Goal: Task Accomplishment & Management: Use online tool/utility

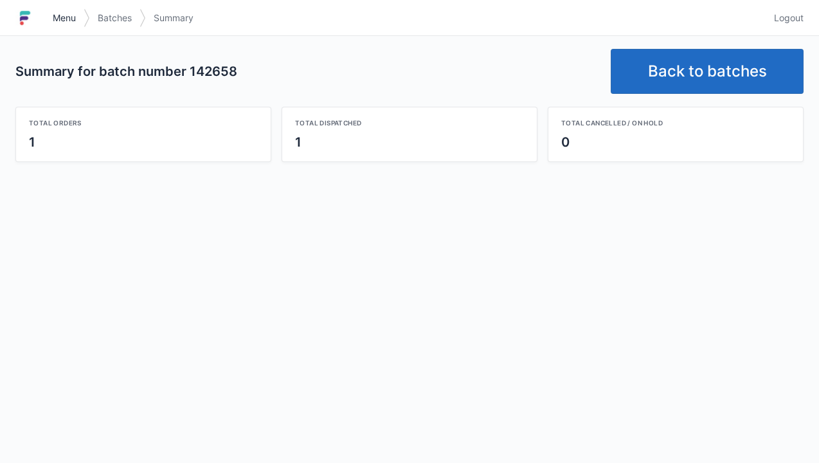
click at [69, 21] on span "Menu" at bounding box center [64, 18] width 23 height 13
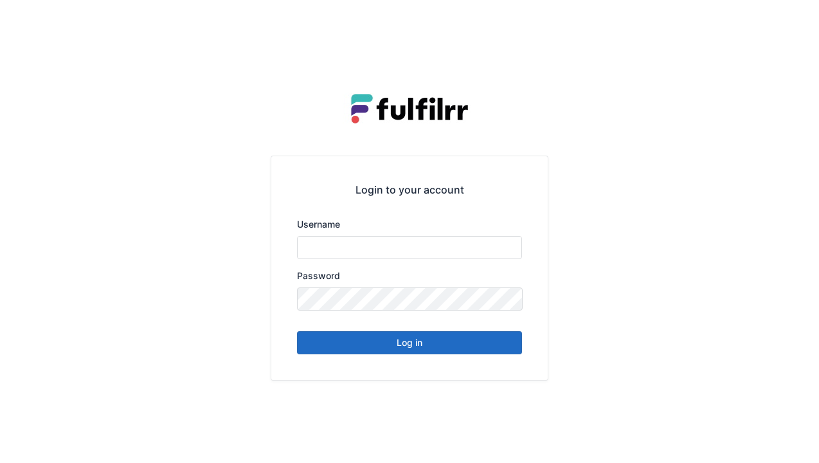
type input "******"
click at [420, 352] on button "Log in" at bounding box center [409, 342] width 225 height 23
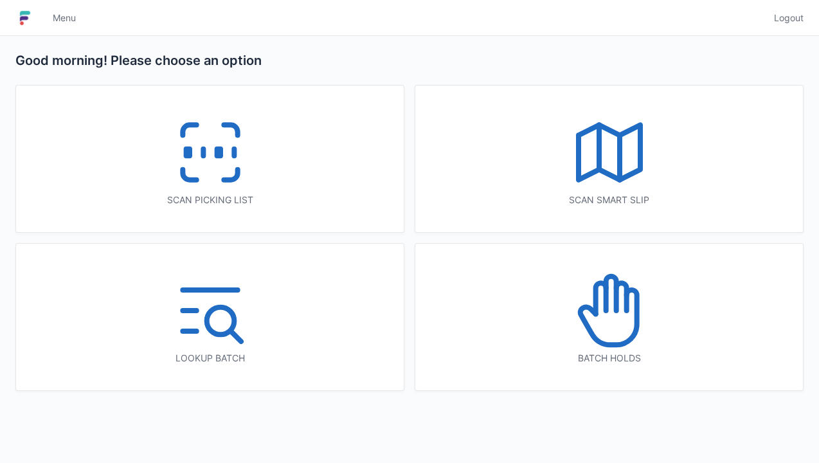
click at [215, 159] on icon at bounding box center [210, 152] width 82 height 82
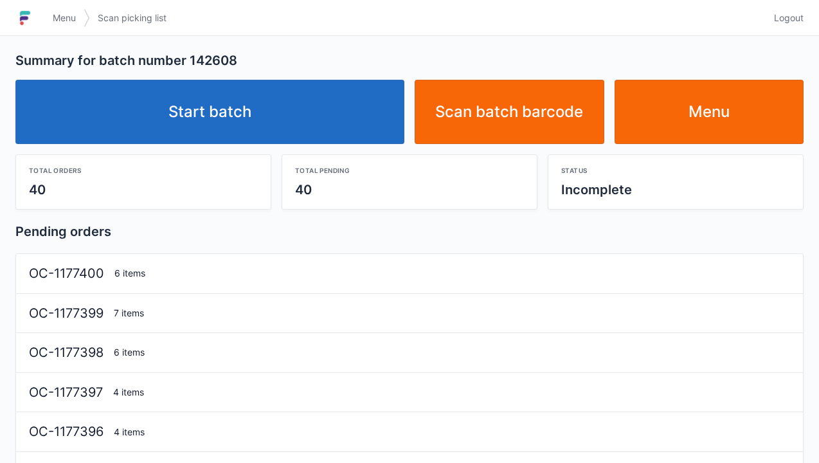
click at [207, 113] on link "Start batch" at bounding box center [209, 112] width 389 height 64
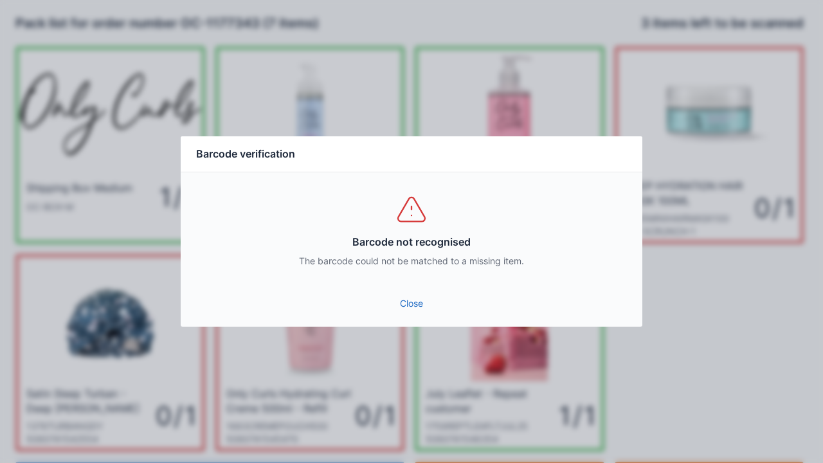
click at [417, 323] on div "Close" at bounding box center [411, 307] width 461 height 39
click at [419, 302] on link "Close" at bounding box center [411, 303] width 441 height 23
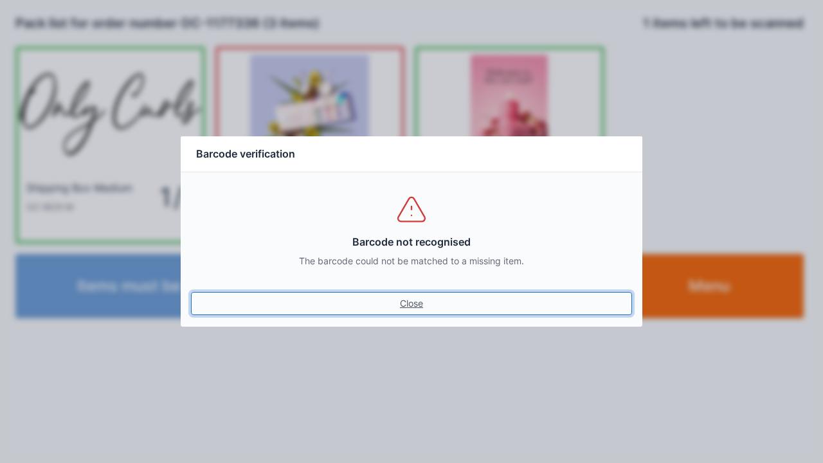
click at [419, 305] on link "Close" at bounding box center [411, 303] width 441 height 23
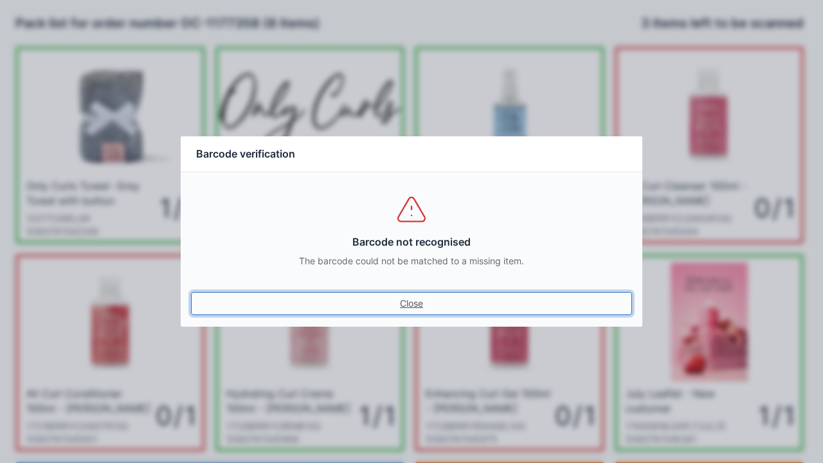
click at [407, 306] on link "Close" at bounding box center [411, 303] width 441 height 23
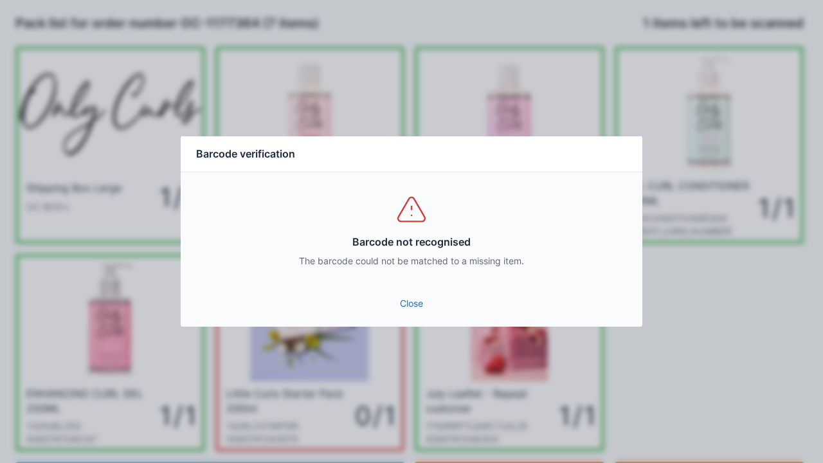
click at [407, 307] on link "Close" at bounding box center [411, 303] width 441 height 23
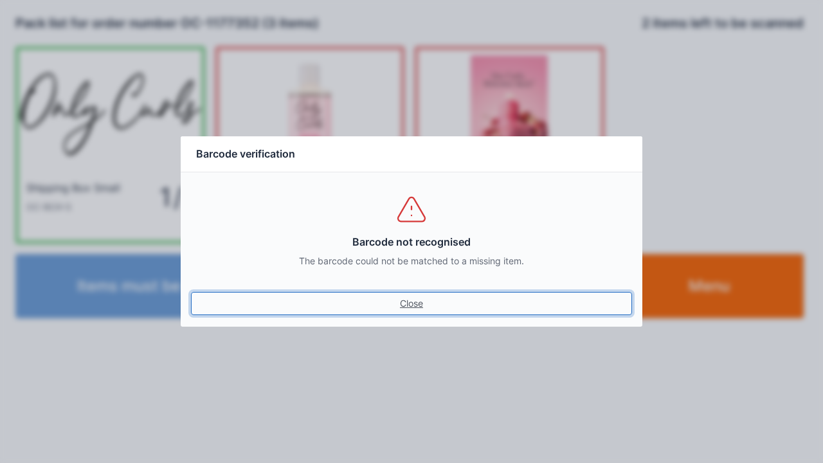
click at [400, 312] on link "Close" at bounding box center [411, 303] width 441 height 23
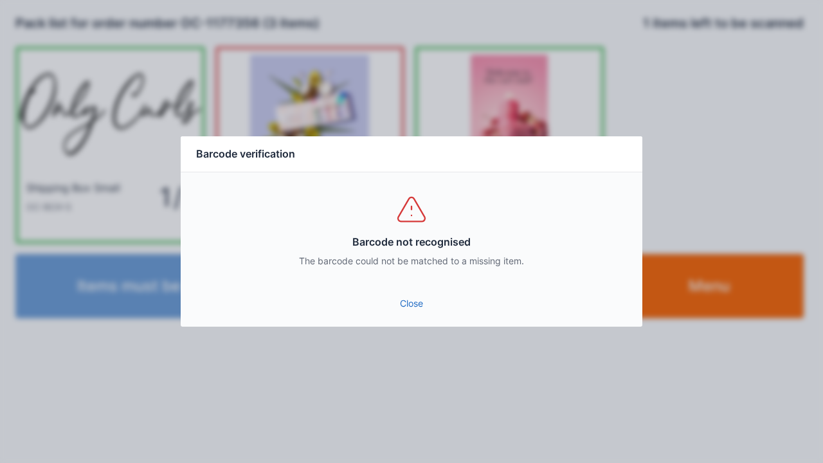
click at [418, 309] on link "Close" at bounding box center [411, 303] width 441 height 23
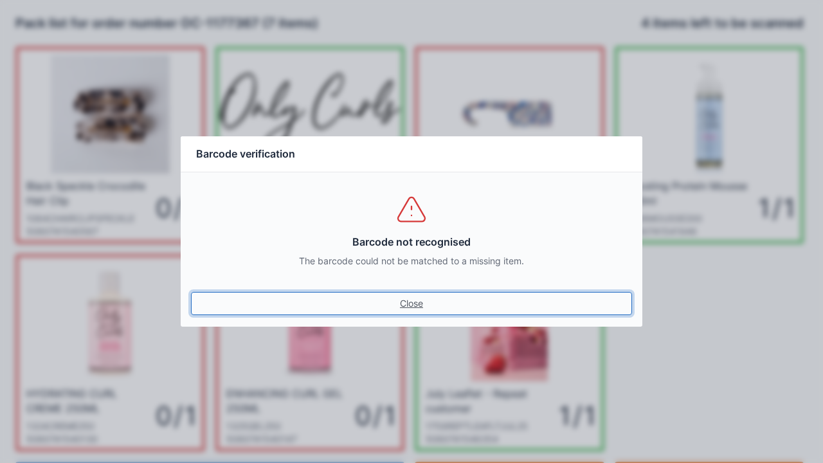
click at [416, 308] on link "Close" at bounding box center [411, 303] width 441 height 23
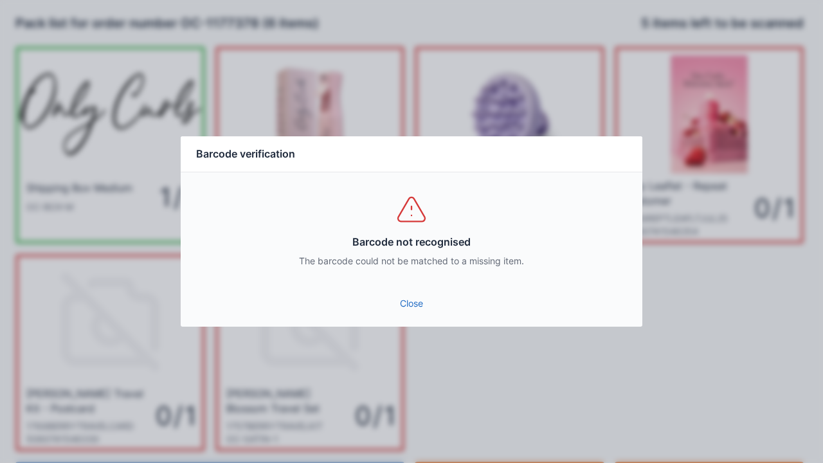
click at [416, 302] on link "Close" at bounding box center [411, 303] width 441 height 23
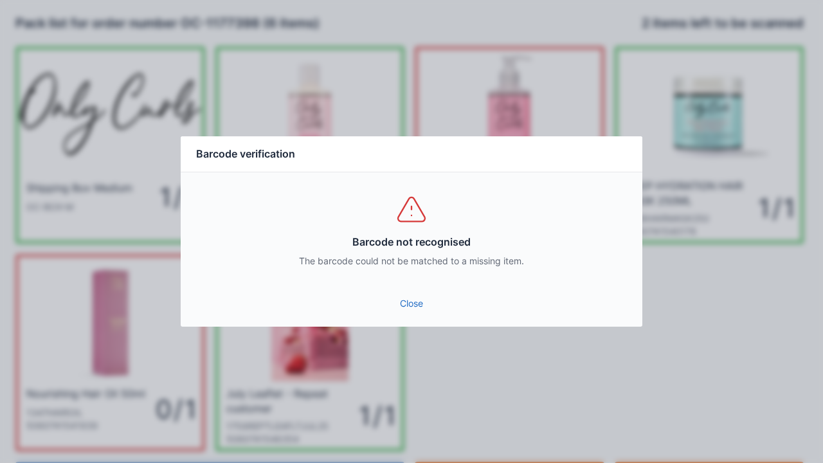
click at [414, 312] on link "Close" at bounding box center [411, 303] width 441 height 23
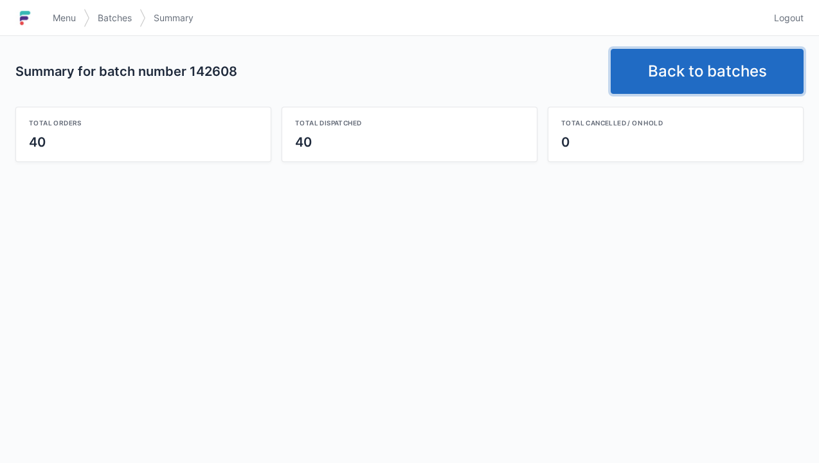
click at [696, 60] on link "Back to batches" at bounding box center [707, 71] width 193 height 45
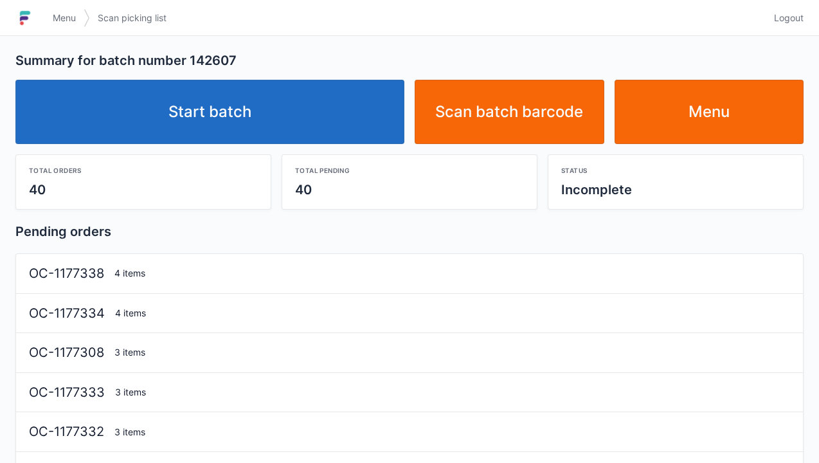
click at [247, 116] on link "Start batch" at bounding box center [209, 112] width 389 height 64
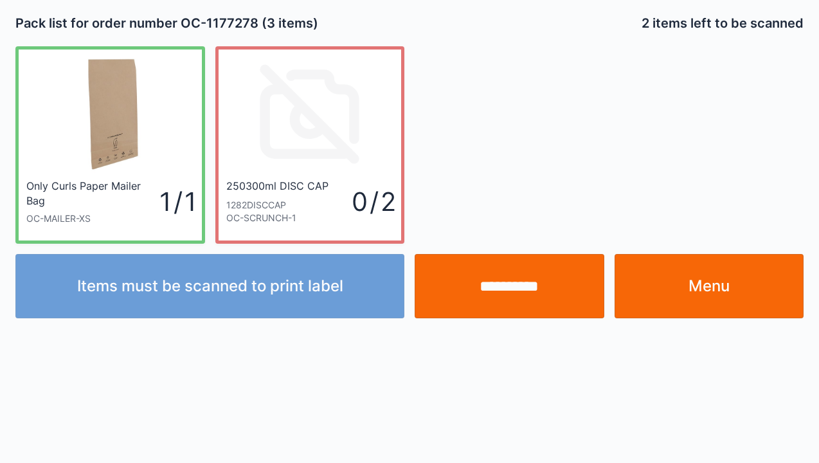
click at [704, 285] on link "Menu" at bounding box center [709, 286] width 190 height 64
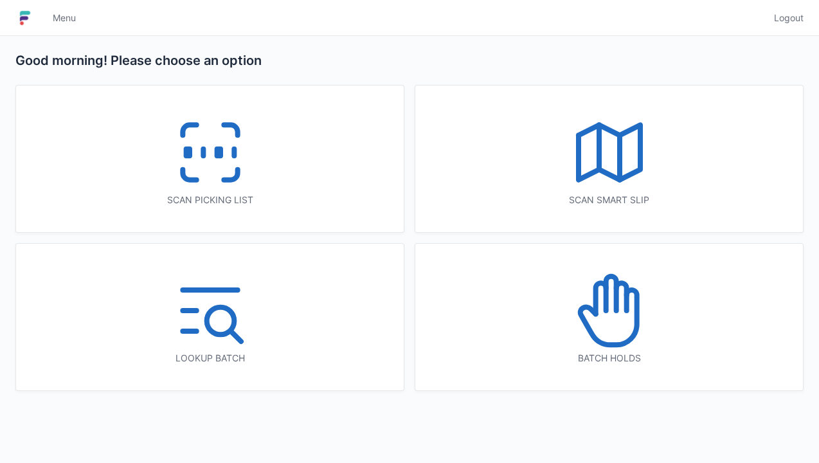
click at [229, 139] on icon at bounding box center [210, 152] width 82 height 82
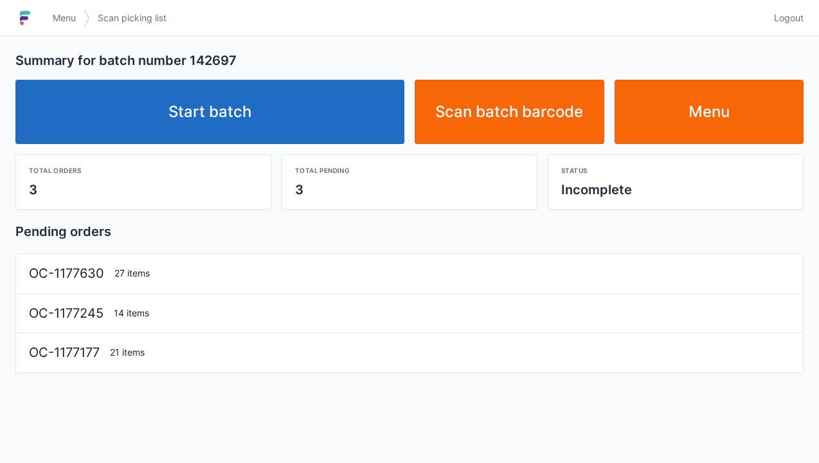
click at [229, 105] on link "Start batch" at bounding box center [209, 112] width 389 height 64
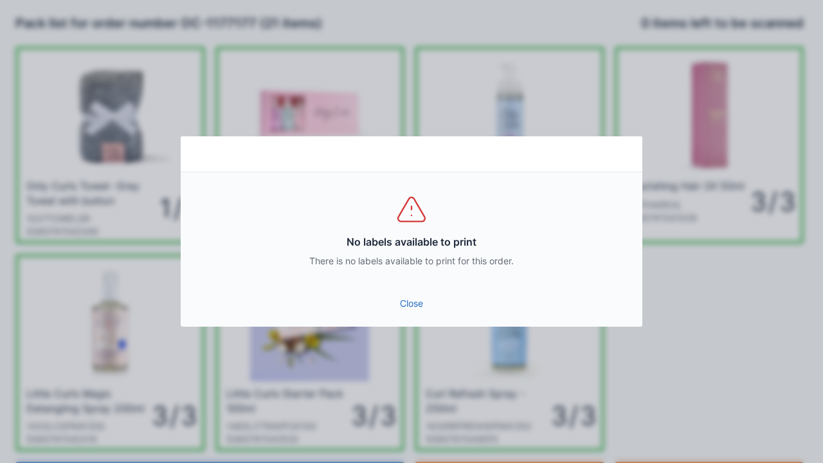
click at [416, 302] on link "Close" at bounding box center [411, 303] width 441 height 23
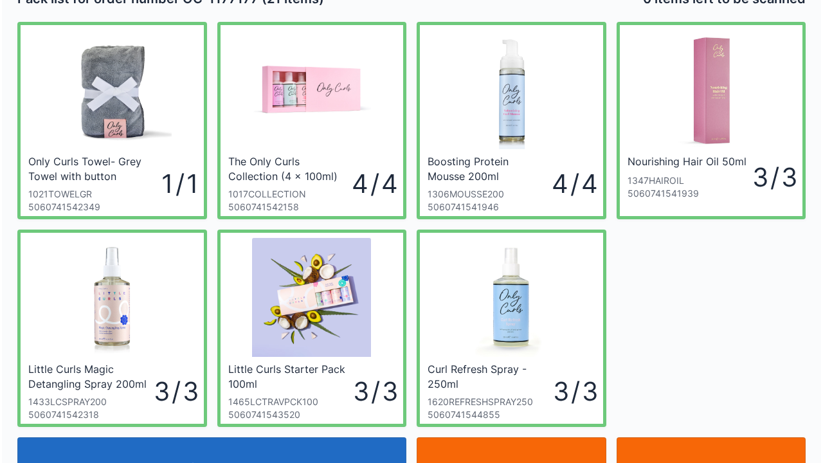
scroll to position [75, 0]
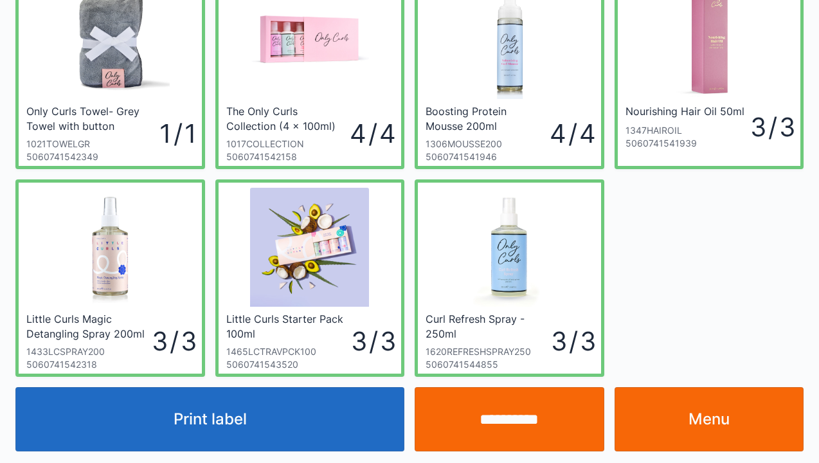
click at [242, 431] on button "Print label" at bounding box center [209, 419] width 389 height 64
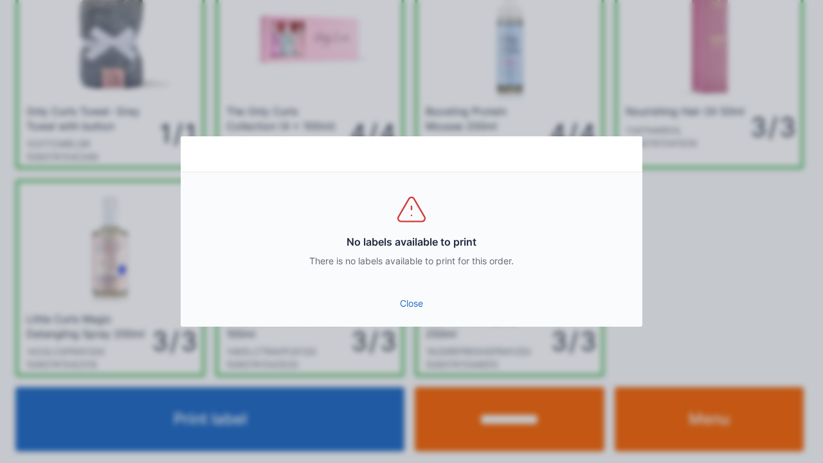
click at [418, 312] on link "Close" at bounding box center [411, 303] width 441 height 23
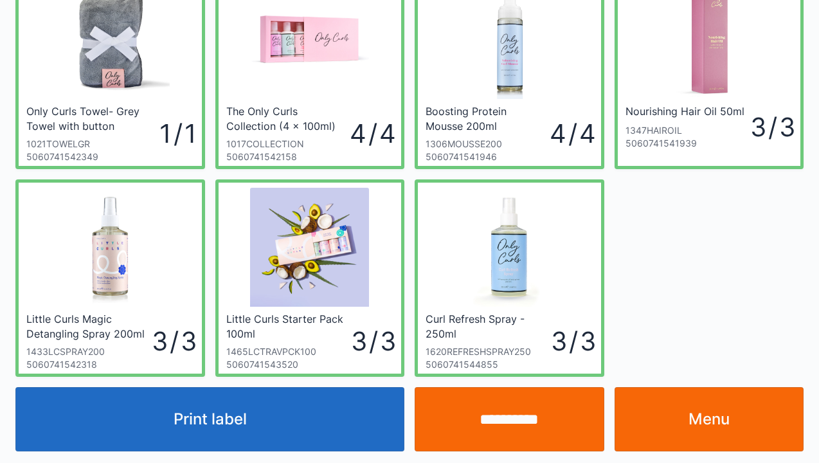
click at [516, 427] on input "**********" at bounding box center [510, 419] width 190 height 64
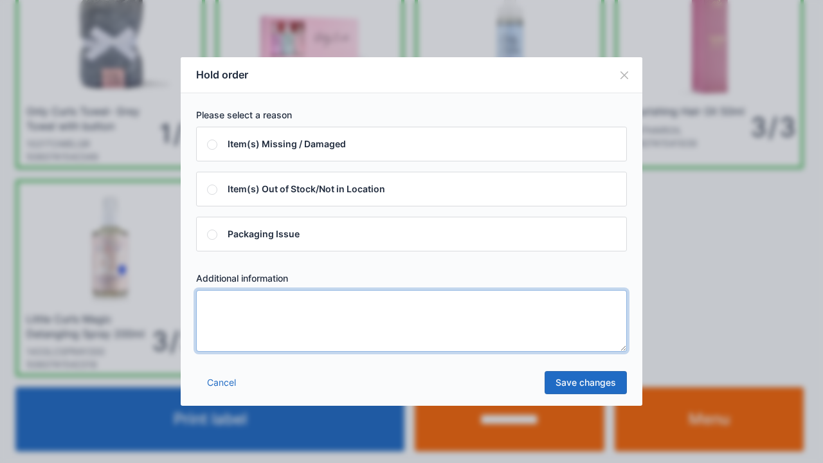
click at [224, 314] on textarea at bounding box center [411, 321] width 431 height 62
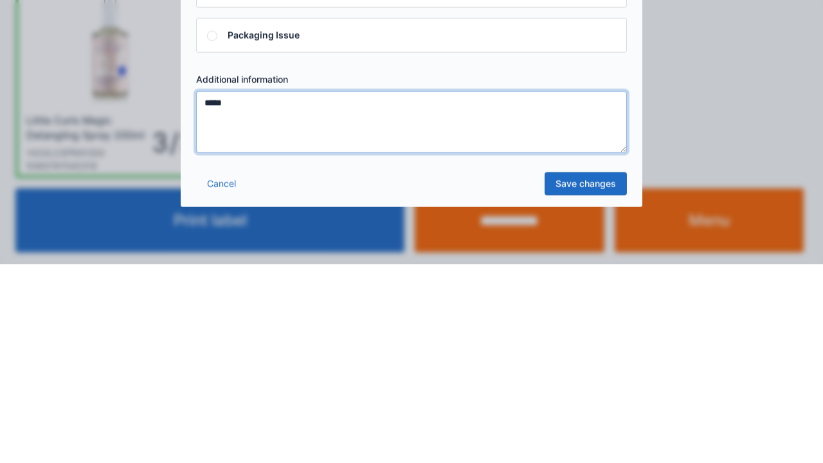
type textarea "*****"
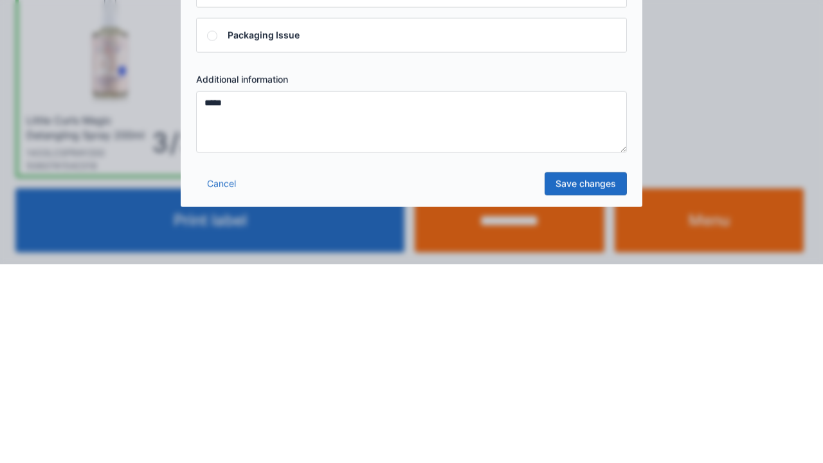
click at [578, 386] on link "Save changes" at bounding box center [585, 382] width 82 height 23
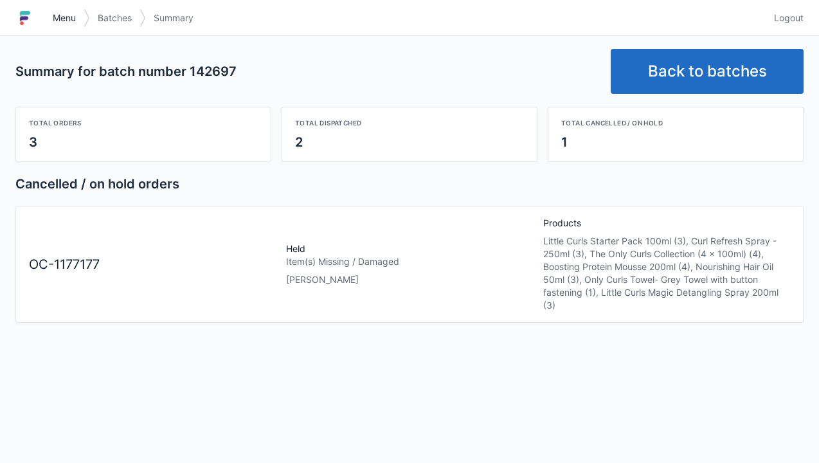
click at [65, 17] on span "Menu" at bounding box center [64, 18] width 23 height 13
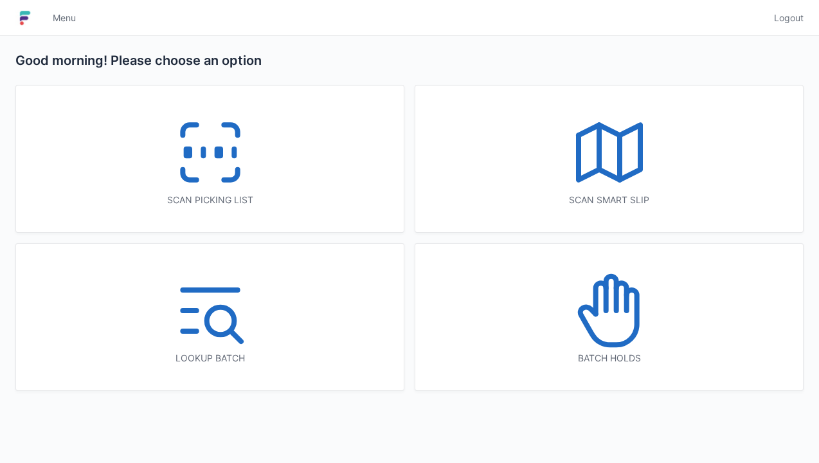
click at [611, 321] on icon at bounding box center [609, 310] width 82 height 82
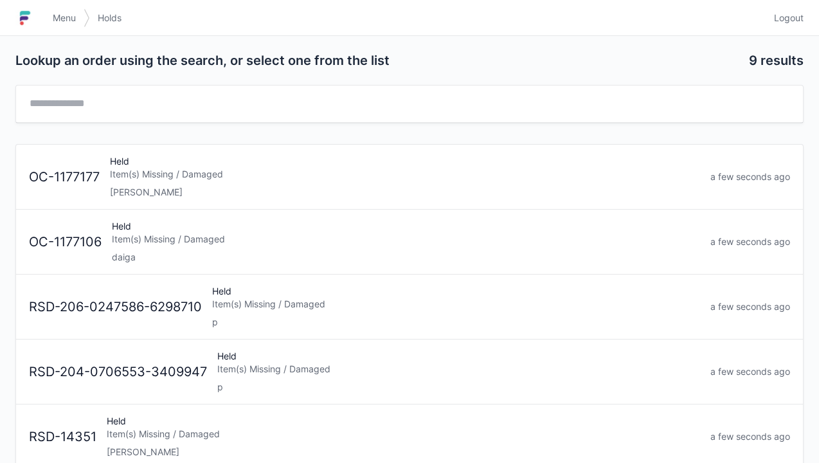
click at [170, 189] on div "Elena" at bounding box center [405, 192] width 590 height 13
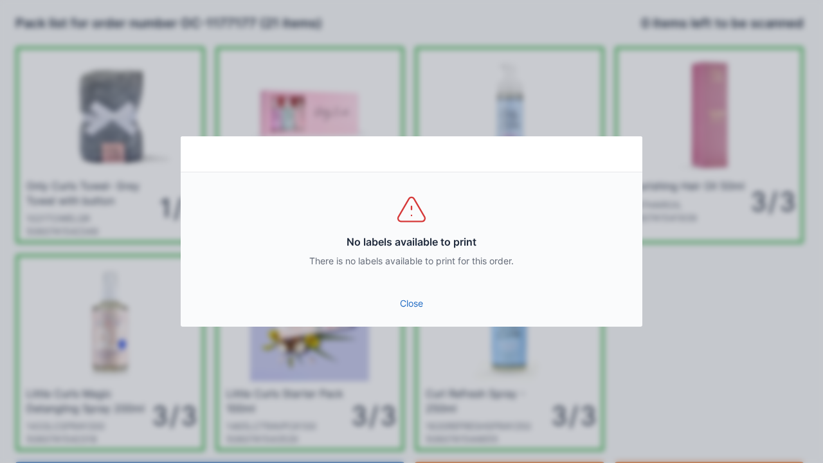
click at [413, 307] on link "Close" at bounding box center [411, 303] width 441 height 23
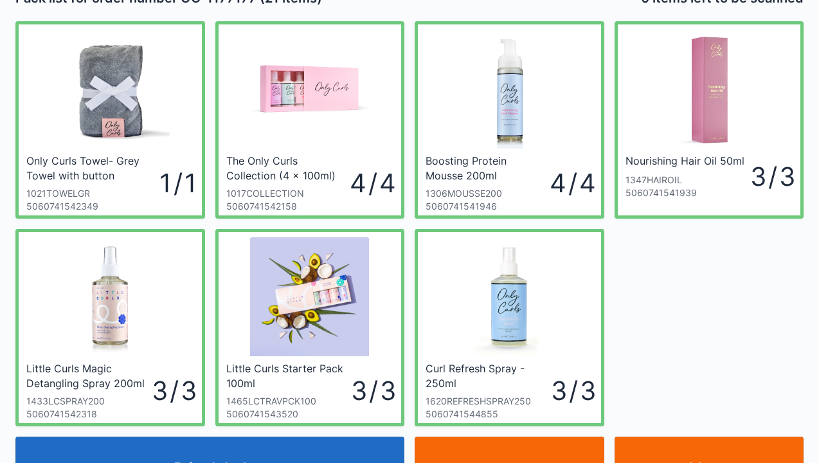
scroll to position [75, 0]
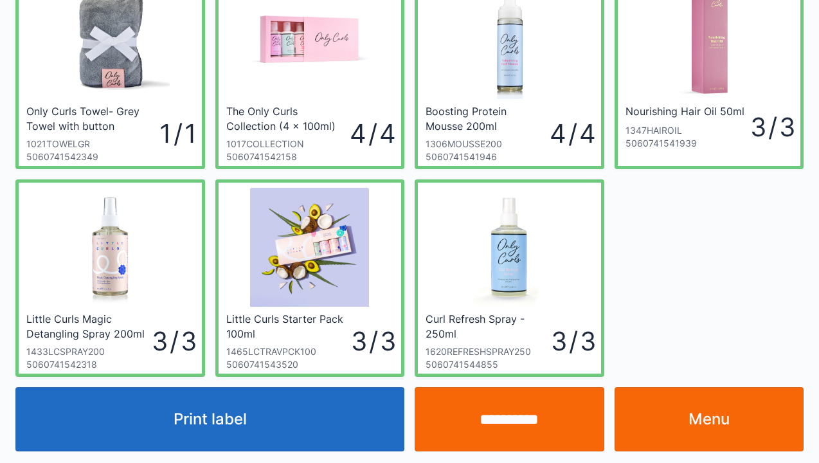
click at [709, 414] on link "Menu" at bounding box center [709, 419] width 190 height 64
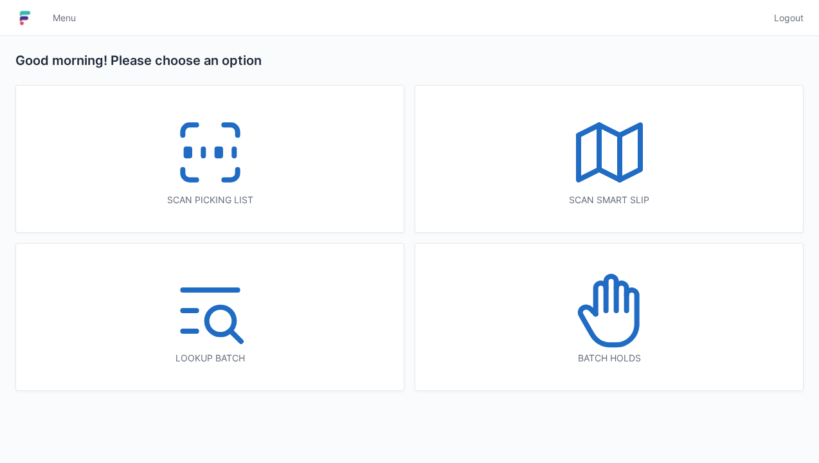
click at [206, 164] on icon at bounding box center [210, 152] width 82 height 82
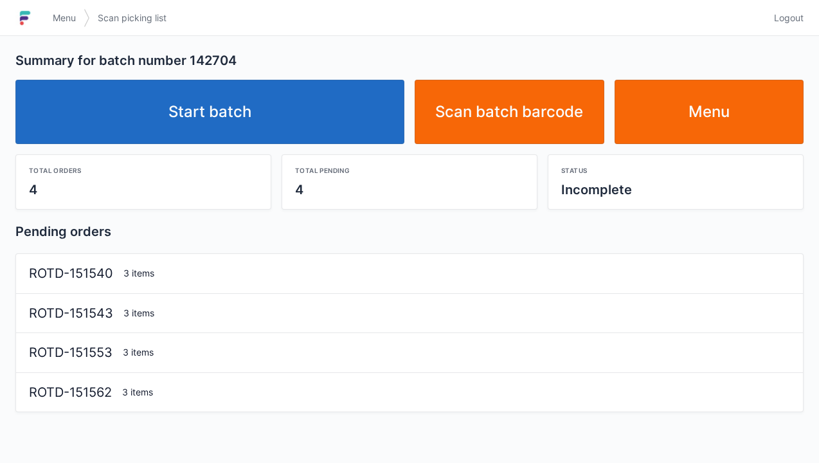
click at [215, 125] on link "Start batch" at bounding box center [209, 112] width 389 height 64
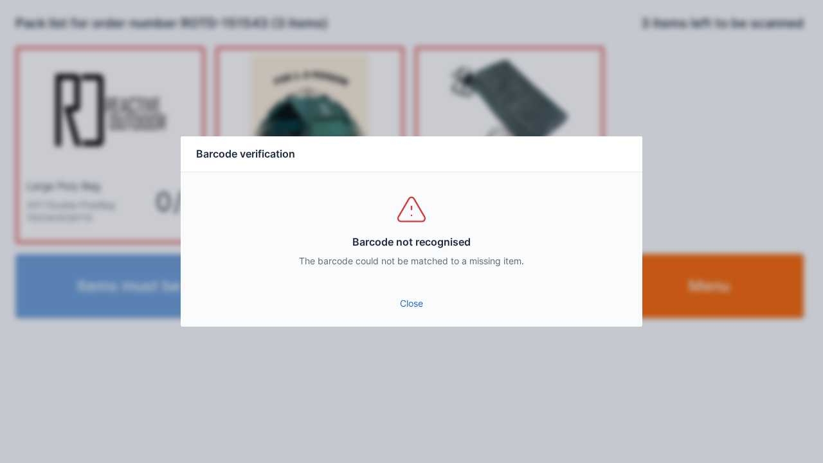
click at [418, 307] on link "Close" at bounding box center [411, 303] width 441 height 23
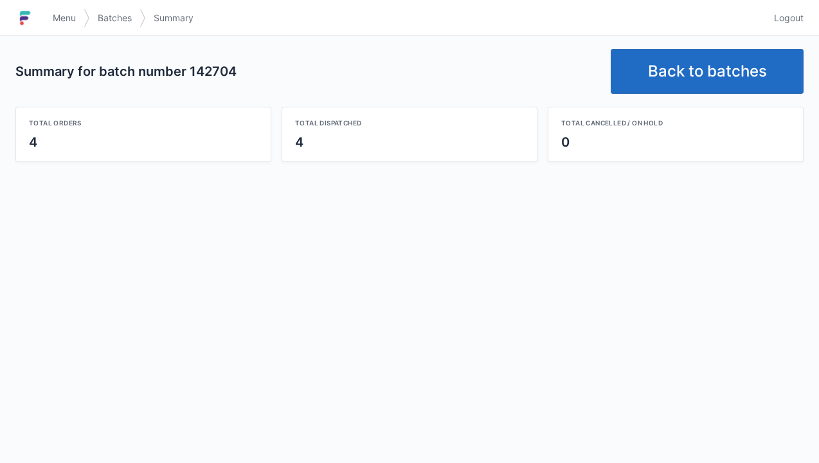
click at [697, 62] on link "Back to batches" at bounding box center [707, 71] width 193 height 45
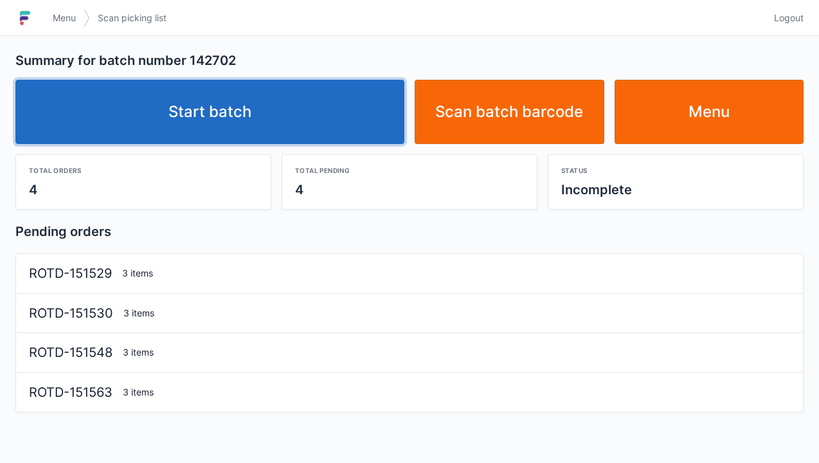
click at [246, 120] on link "Start batch" at bounding box center [209, 112] width 389 height 64
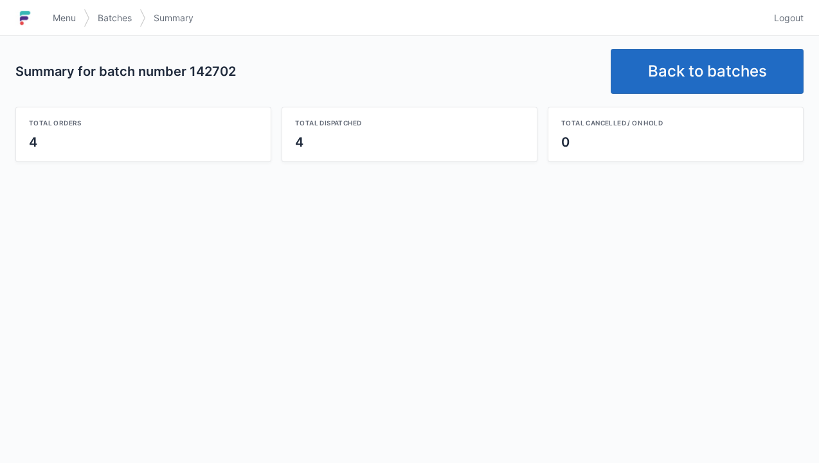
click at [687, 78] on link "Back to batches" at bounding box center [707, 71] width 193 height 45
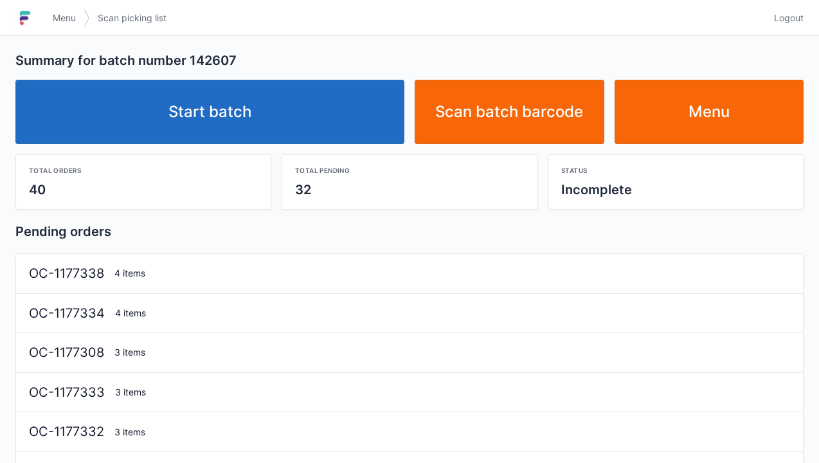
click at [262, 100] on link "Start batch" at bounding box center [209, 112] width 389 height 64
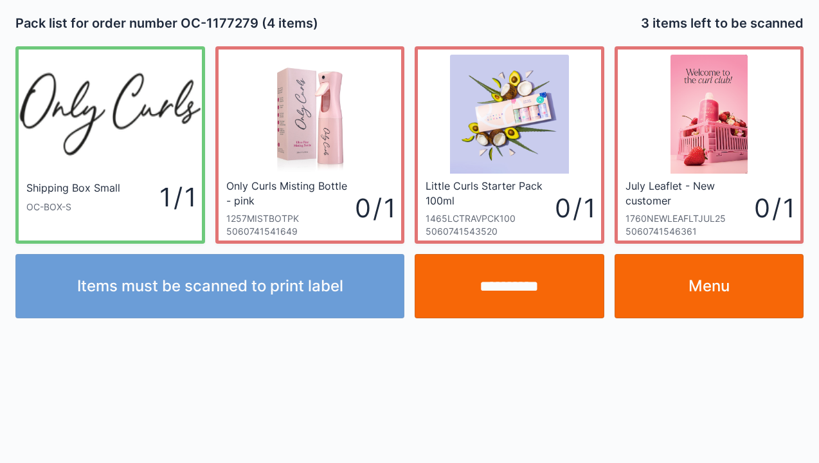
click at [708, 289] on link "Menu" at bounding box center [709, 286] width 190 height 64
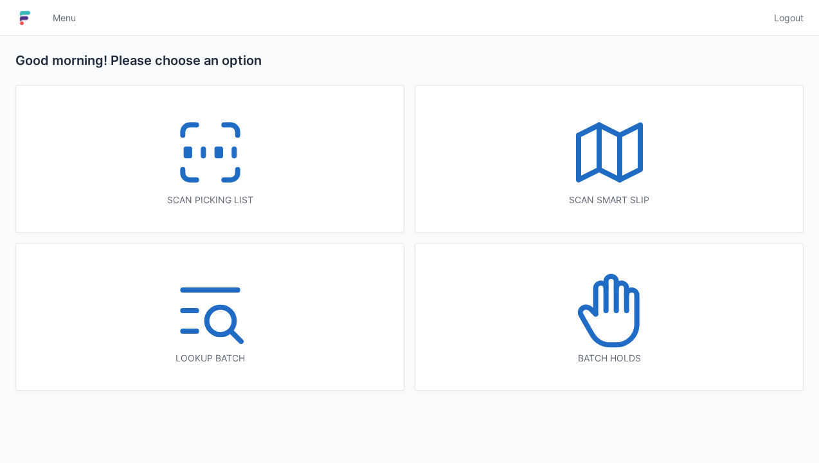
click at [204, 169] on icon at bounding box center [210, 152] width 82 height 82
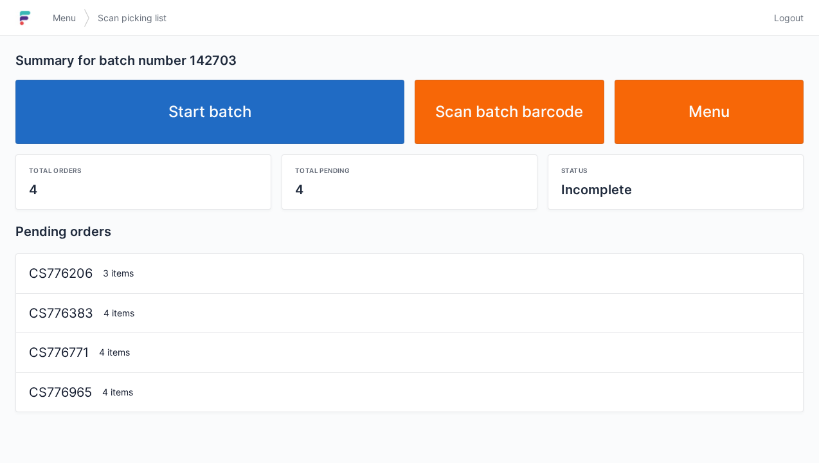
click at [238, 120] on link "Start batch" at bounding box center [209, 112] width 389 height 64
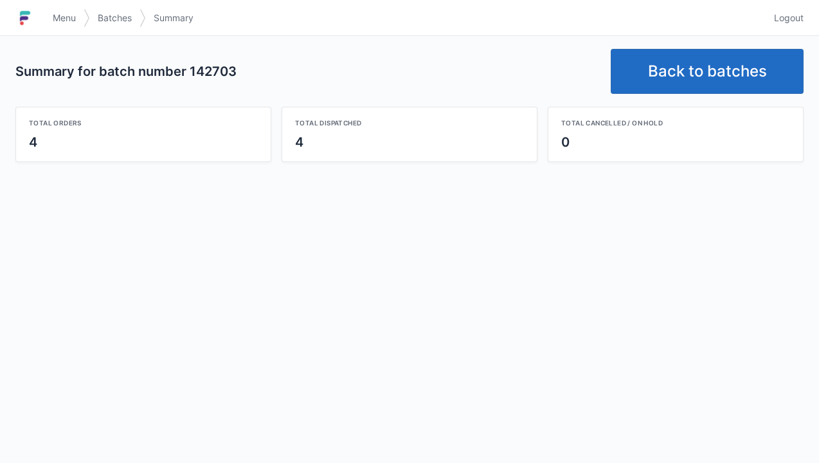
click at [711, 76] on link "Back to batches" at bounding box center [707, 71] width 193 height 45
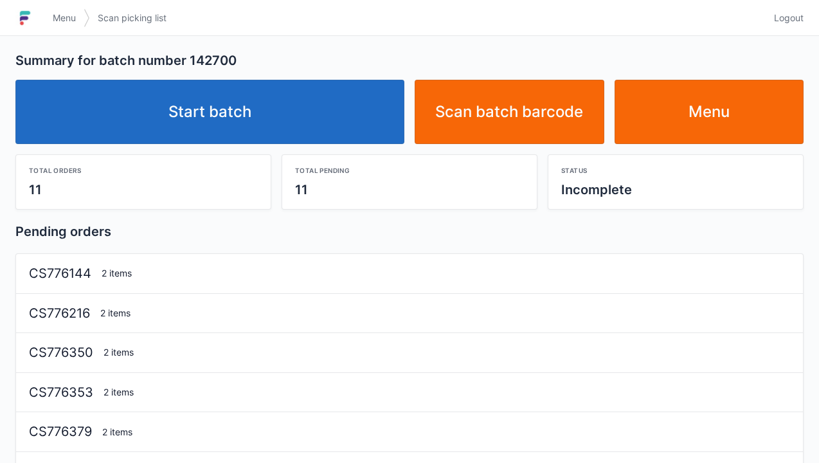
click at [218, 122] on link "Start batch" at bounding box center [209, 112] width 389 height 64
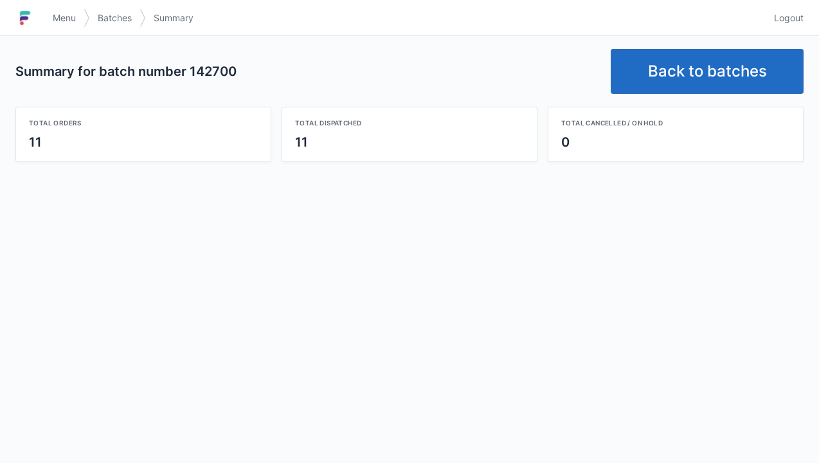
click at [685, 68] on link "Back to batches" at bounding box center [707, 71] width 193 height 45
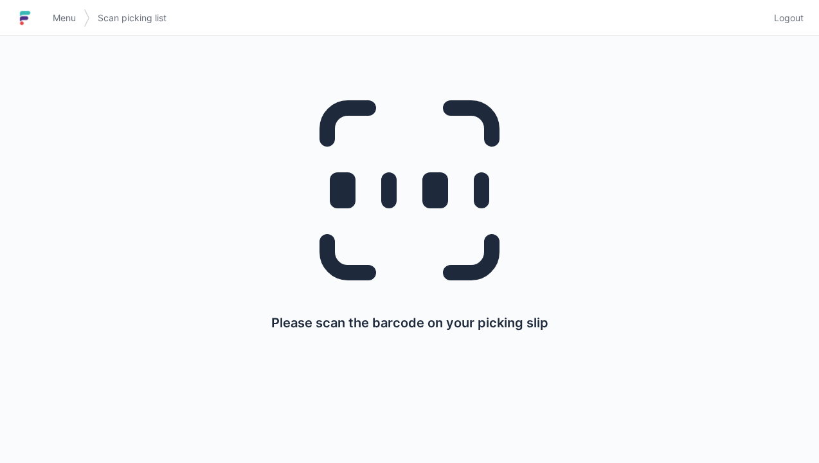
click at [66, 17] on span "Menu" at bounding box center [64, 18] width 23 height 13
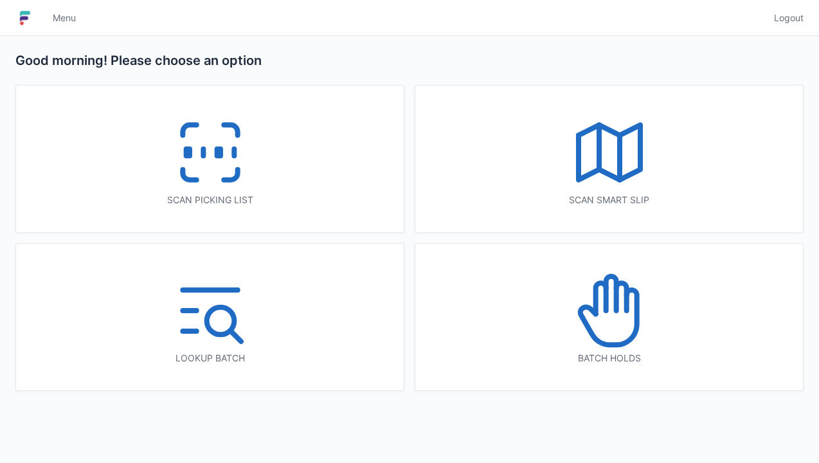
click at [622, 302] on icon at bounding box center [609, 310] width 82 height 82
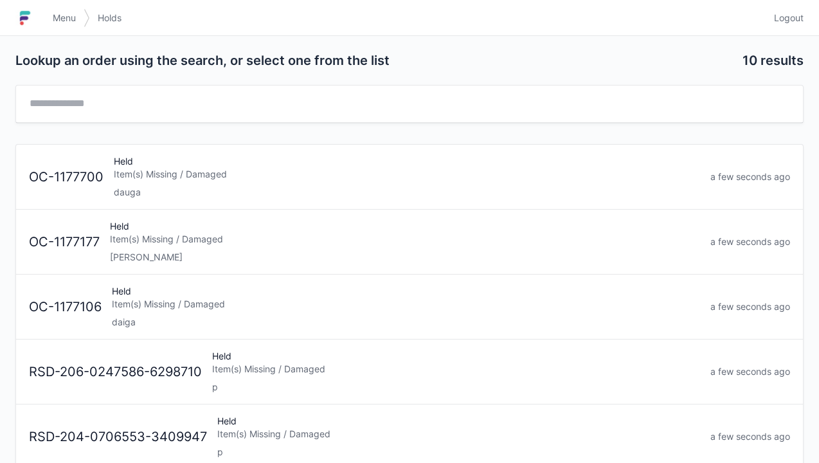
click at [175, 247] on div "Held Item(s) Missing / Damaged Elena" at bounding box center [405, 242] width 600 height 44
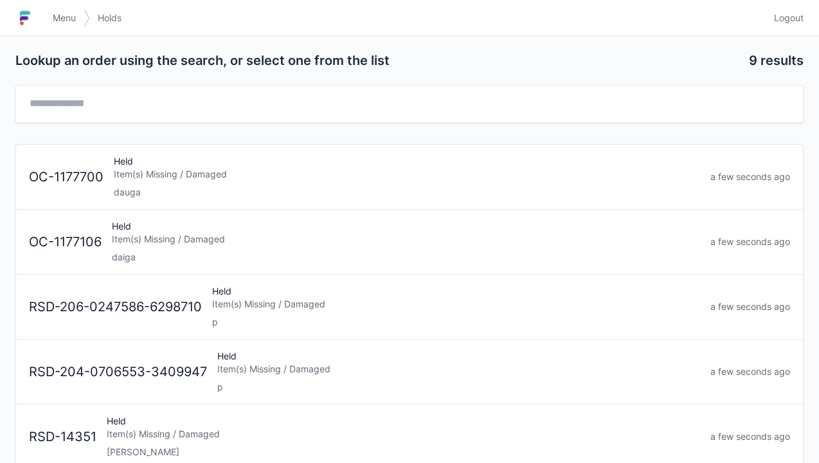
click at [68, 22] on span "Menu" at bounding box center [64, 18] width 23 height 13
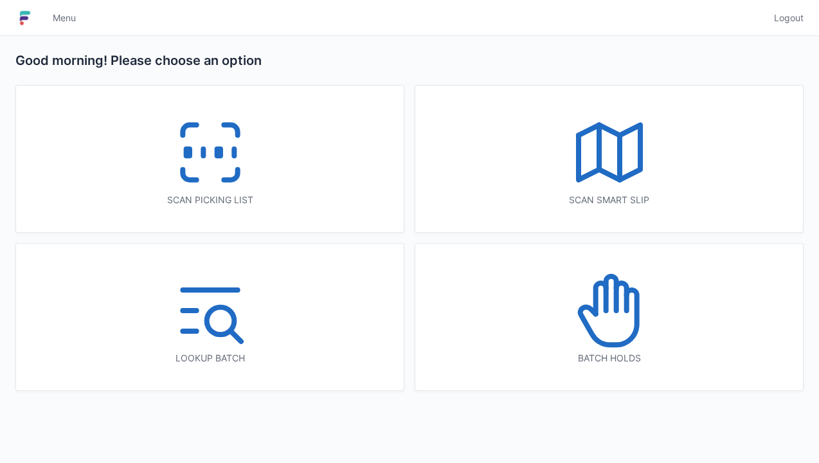
click at [220, 163] on icon at bounding box center [210, 152] width 82 height 82
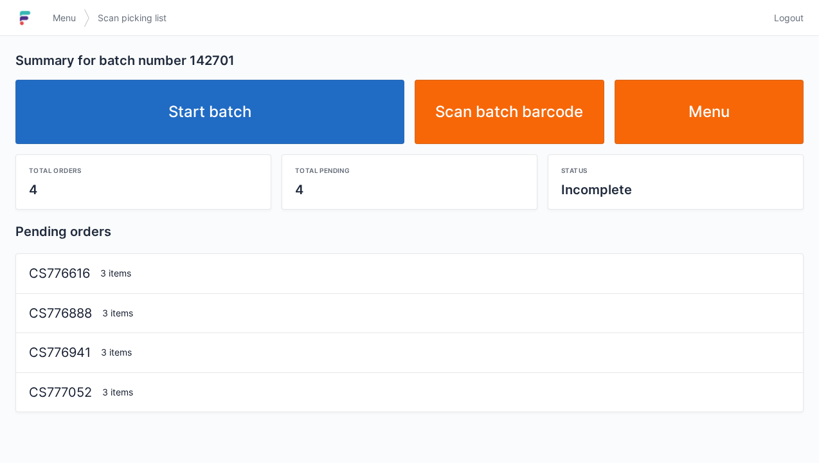
click at [231, 136] on link "Start batch" at bounding box center [209, 112] width 389 height 64
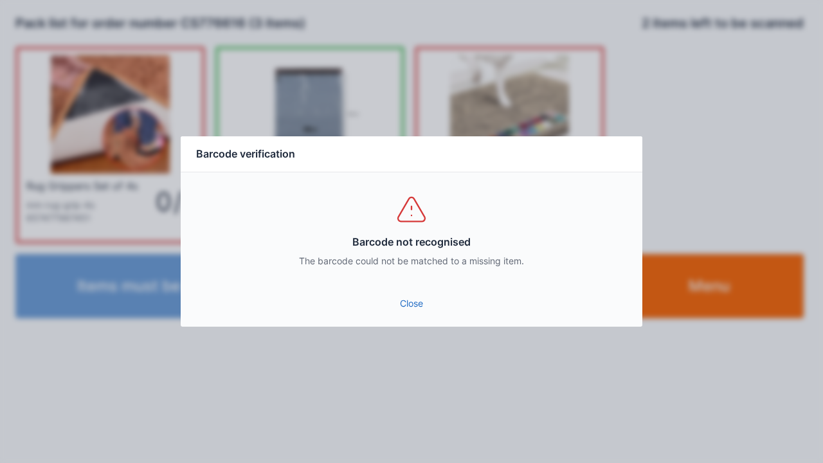
click at [424, 306] on link "Close" at bounding box center [411, 303] width 441 height 23
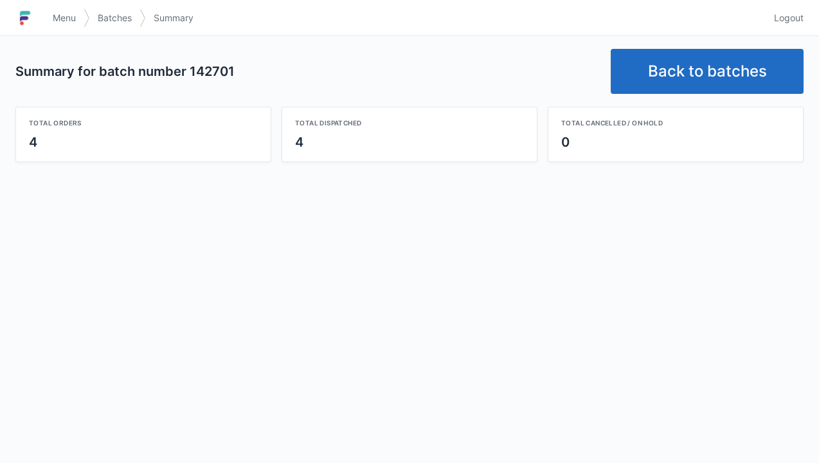
click at [692, 70] on link "Back to batches" at bounding box center [707, 71] width 193 height 45
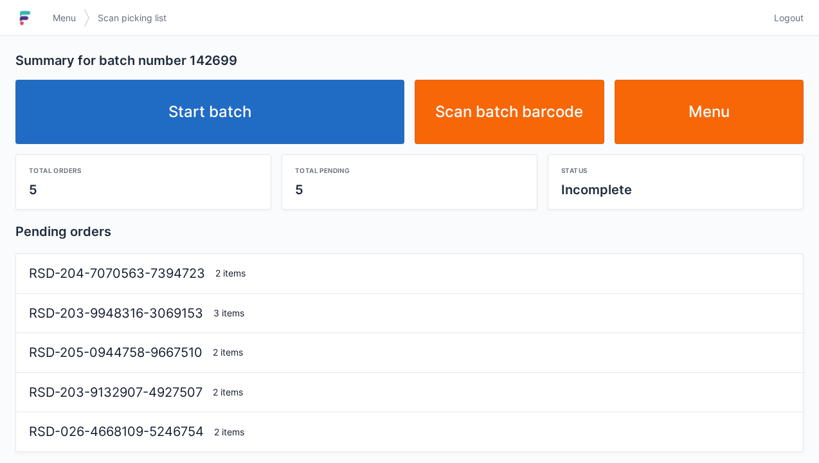
click at [226, 96] on link "Start batch" at bounding box center [209, 112] width 389 height 64
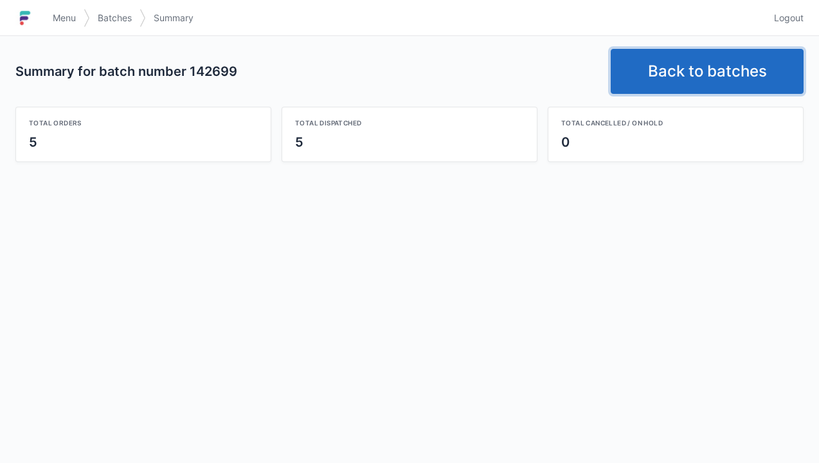
click at [713, 76] on link "Back to batches" at bounding box center [707, 71] width 193 height 45
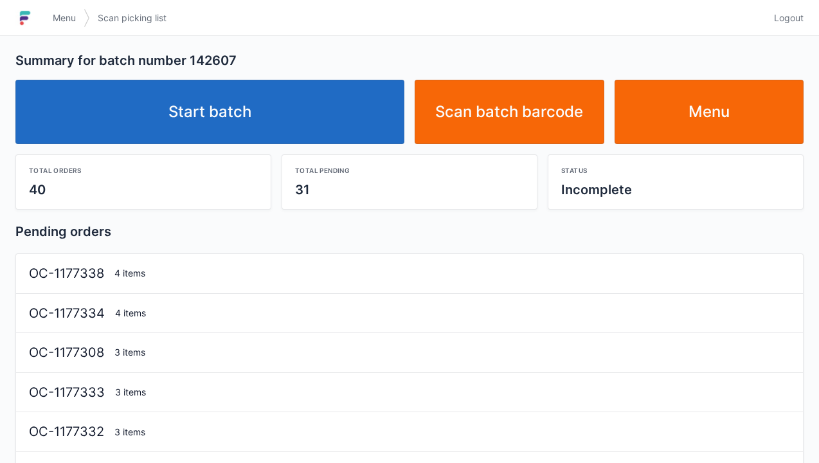
click at [236, 112] on link "Start batch" at bounding box center [209, 112] width 389 height 64
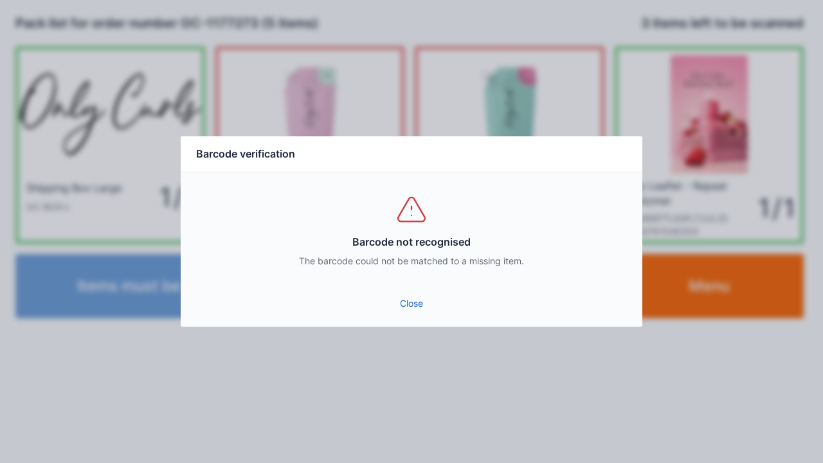
click at [403, 323] on div "Close" at bounding box center [411, 307] width 461 height 39
click at [411, 303] on link "Close" at bounding box center [411, 303] width 441 height 23
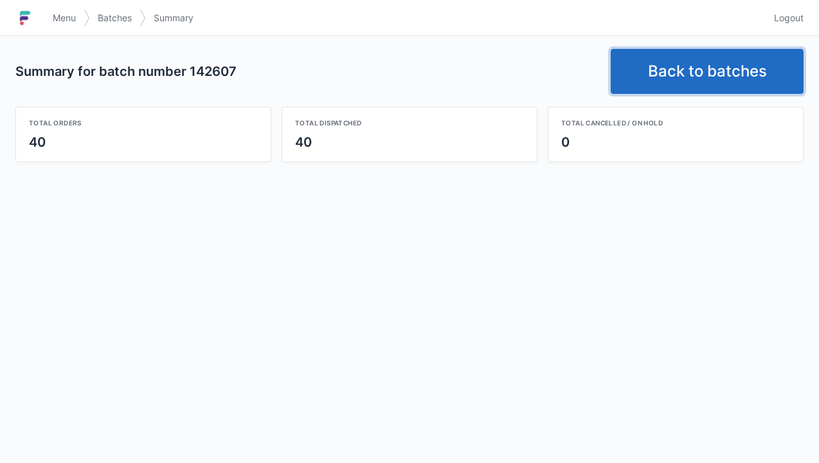
click at [690, 64] on link "Back to batches" at bounding box center [707, 71] width 193 height 45
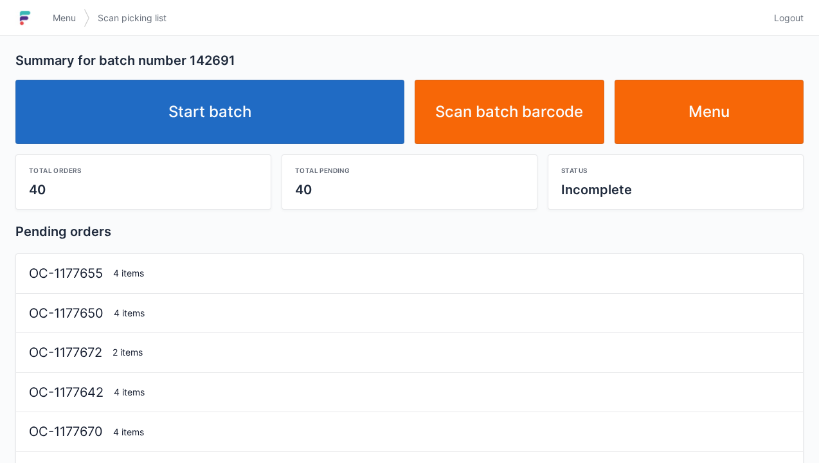
click at [203, 112] on link "Start batch" at bounding box center [209, 112] width 389 height 64
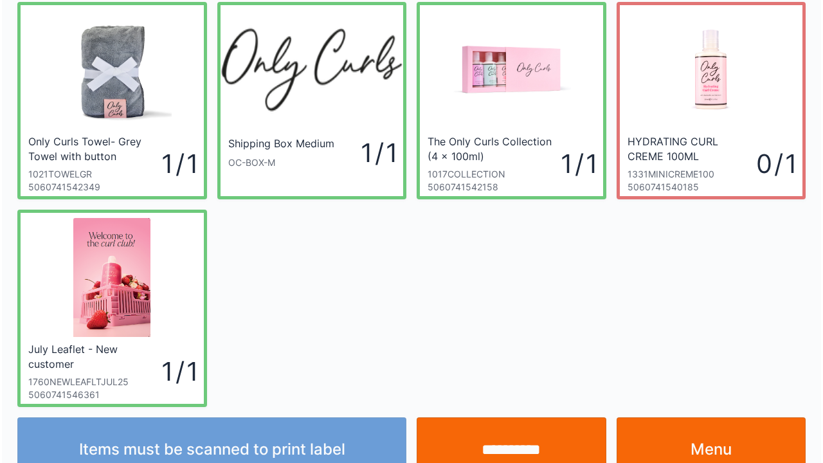
scroll to position [75, 0]
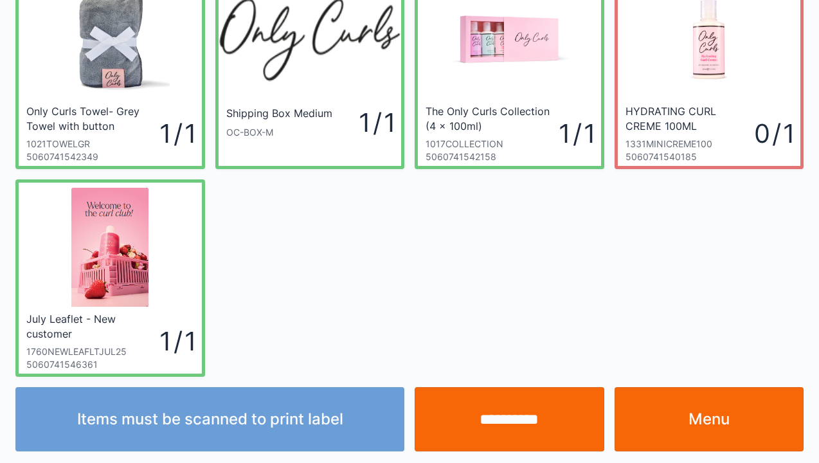
click at [508, 422] on input "**********" at bounding box center [510, 419] width 190 height 64
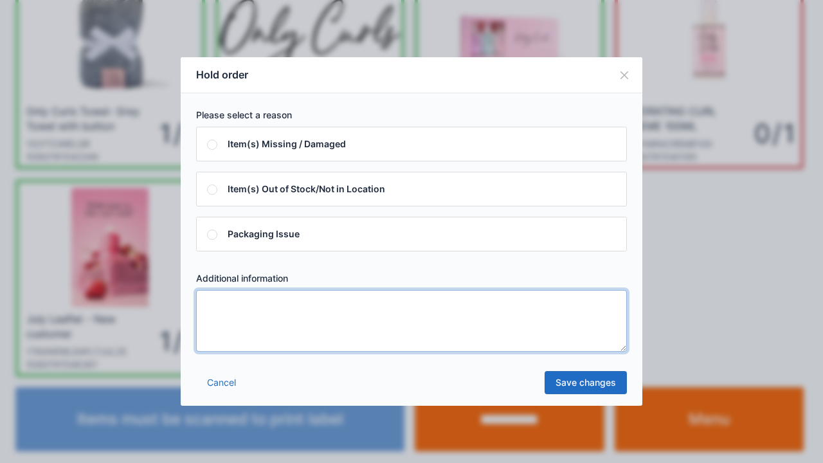
click at [215, 305] on textarea at bounding box center [411, 321] width 431 height 62
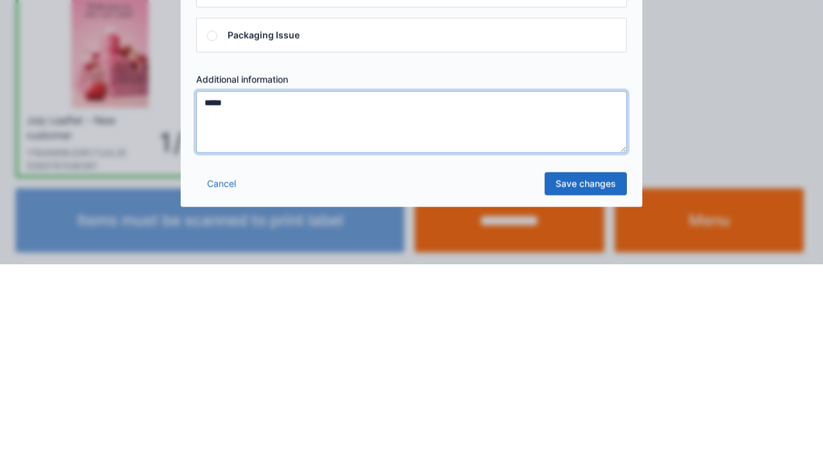
type textarea "*****"
click at [586, 385] on link "Save changes" at bounding box center [585, 382] width 82 height 23
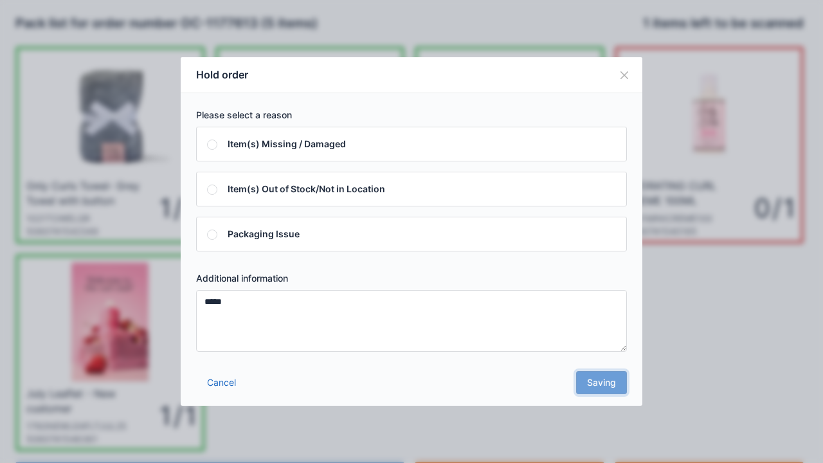
click at [595, 383] on div "Cancel Saving" at bounding box center [411, 386] width 461 height 39
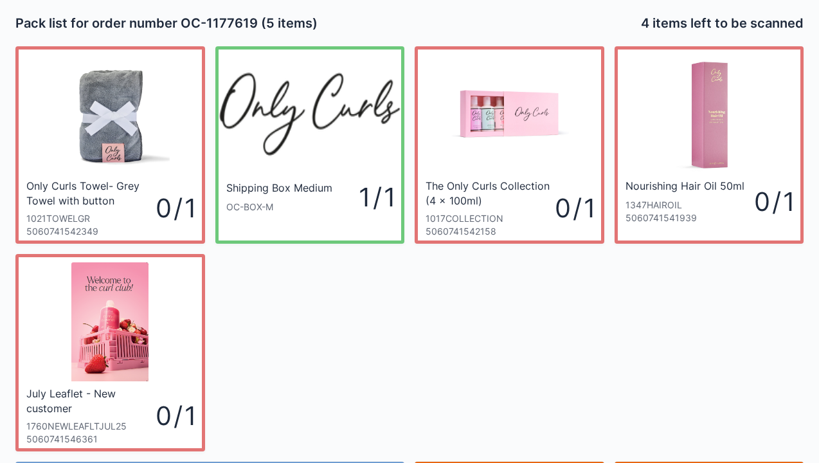
scroll to position [75, 0]
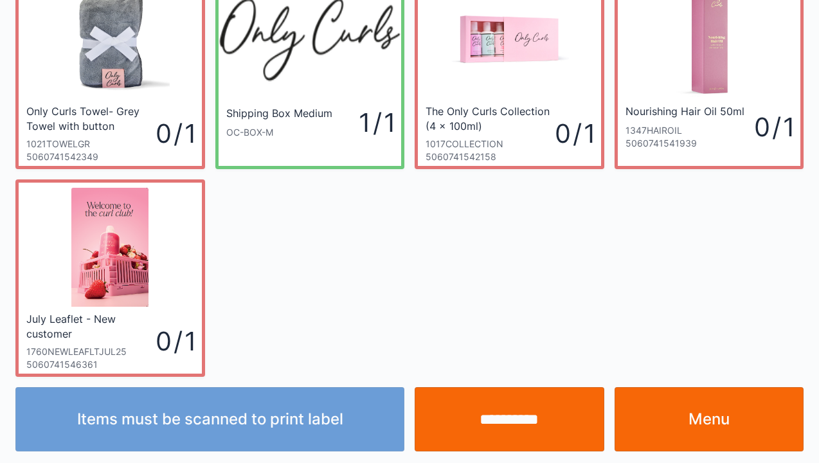
click at [524, 431] on input "**********" at bounding box center [510, 419] width 190 height 64
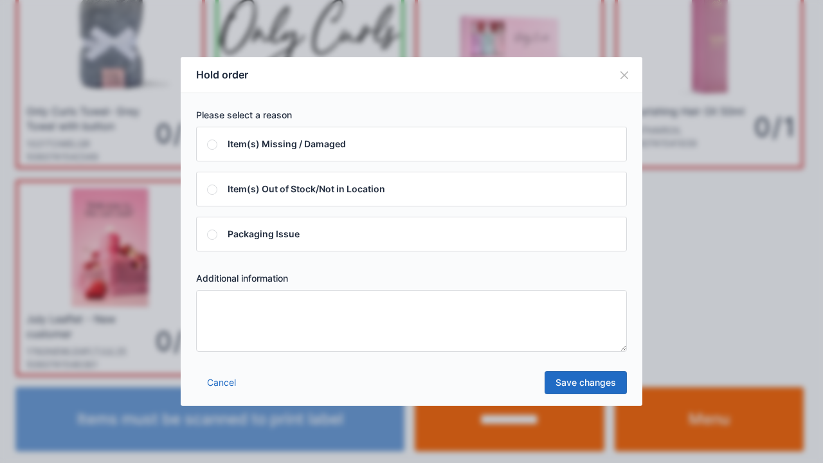
click at [224, 383] on link "Cancel" at bounding box center [221, 382] width 51 height 23
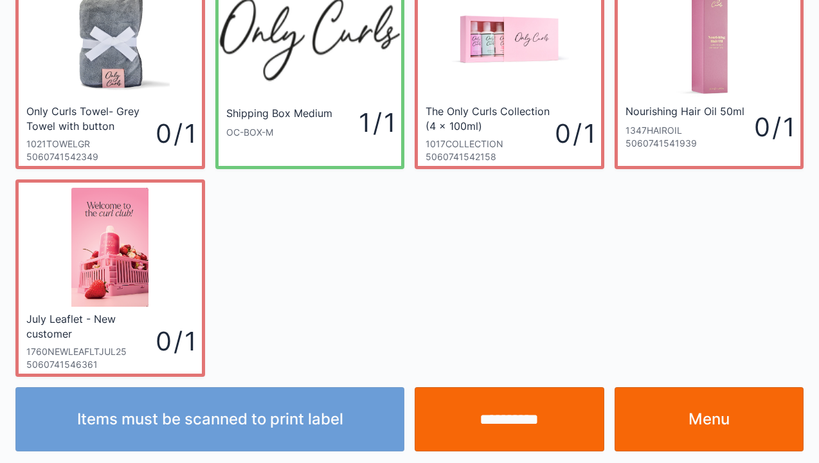
click at [712, 427] on link "Menu" at bounding box center [709, 419] width 190 height 64
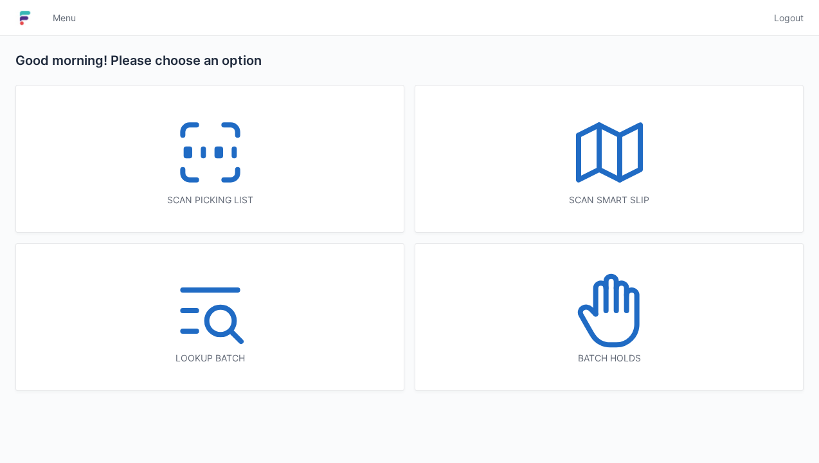
click at [598, 307] on icon at bounding box center [609, 310] width 82 height 82
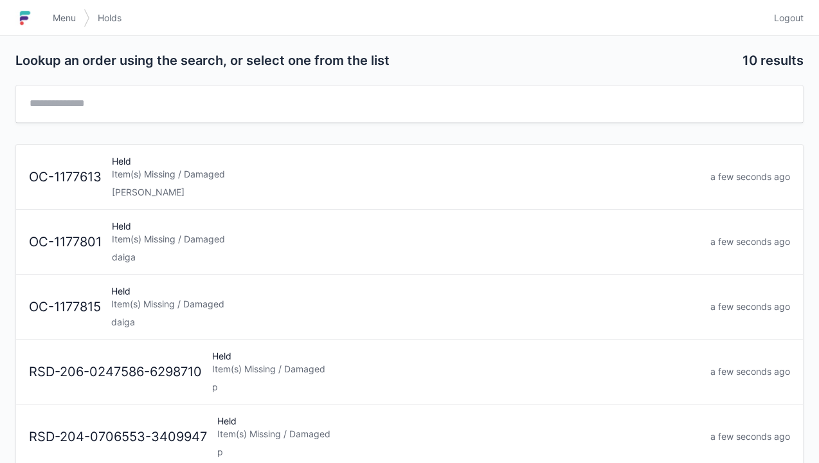
click at [159, 198] on link "OC-1177613 Held Item(s) Missing / Damaged [PERSON_NAME] a few seconds ago" at bounding box center [409, 177] width 787 height 65
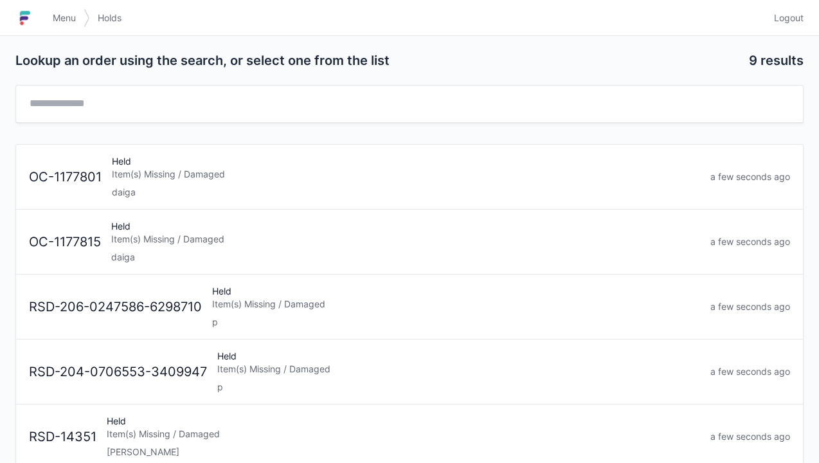
click at [65, 13] on span "Menu" at bounding box center [64, 18] width 23 height 13
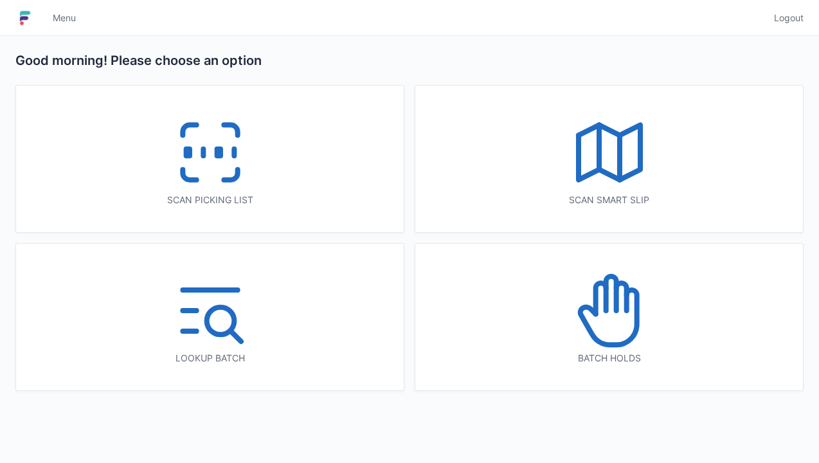
click at [224, 162] on icon at bounding box center [210, 152] width 82 height 82
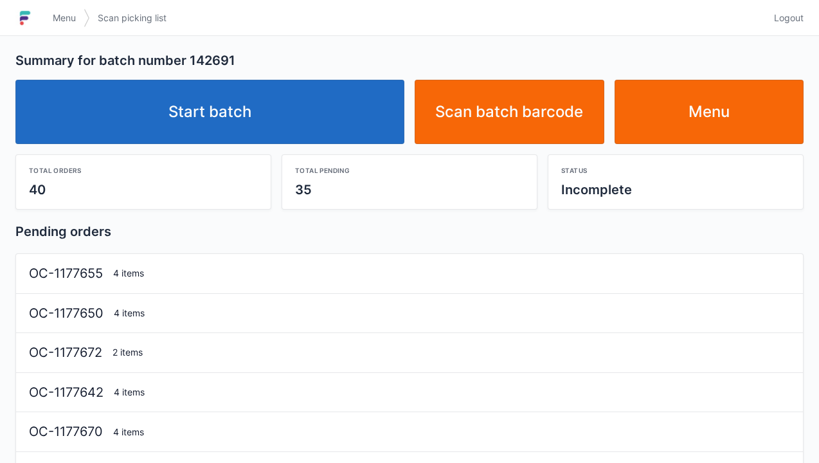
click at [230, 116] on link "Start batch" at bounding box center [209, 112] width 389 height 64
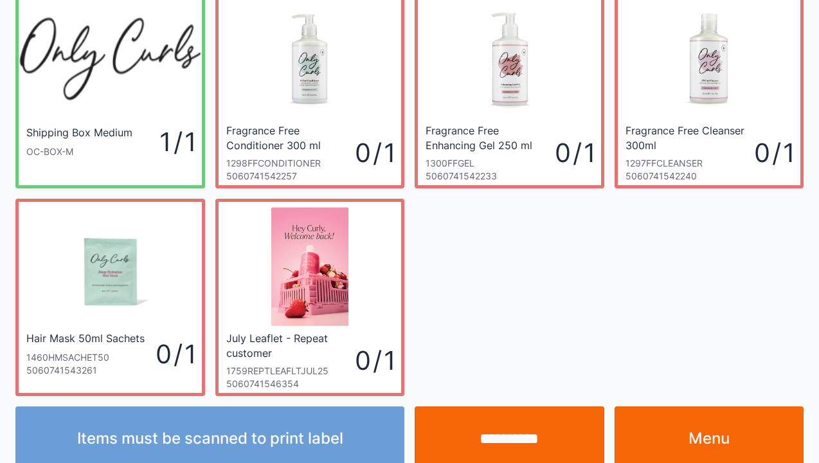
scroll to position [75, 0]
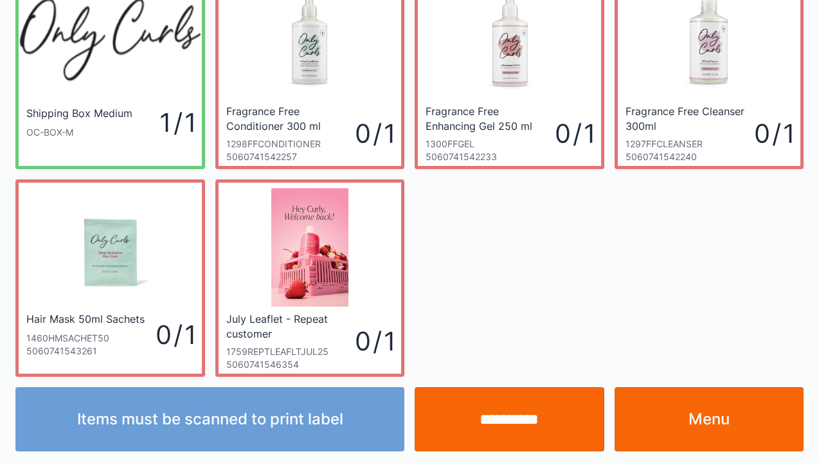
click at [698, 428] on link "Menu" at bounding box center [709, 419] width 190 height 64
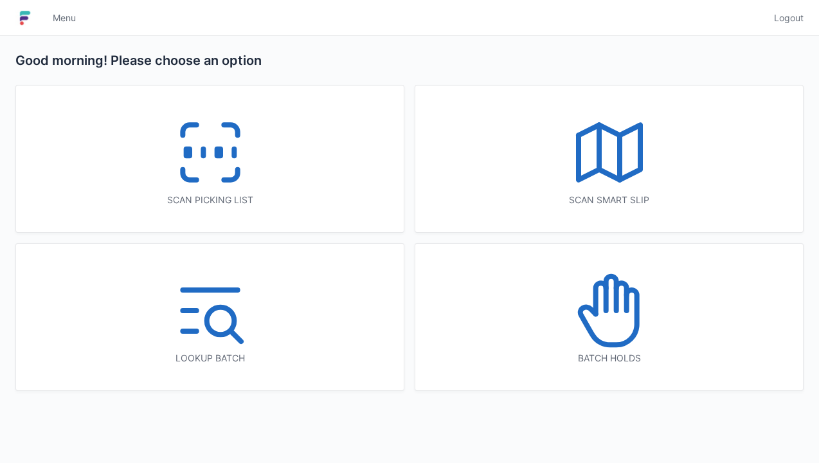
click at [220, 152] on rect at bounding box center [218, 152] width 3 height 7
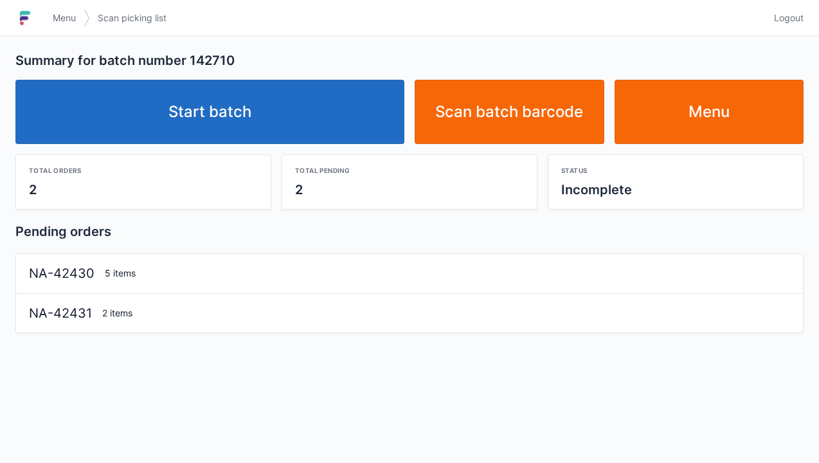
click at [243, 115] on link "Start batch" at bounding box center [209, 112] width 389 height 64
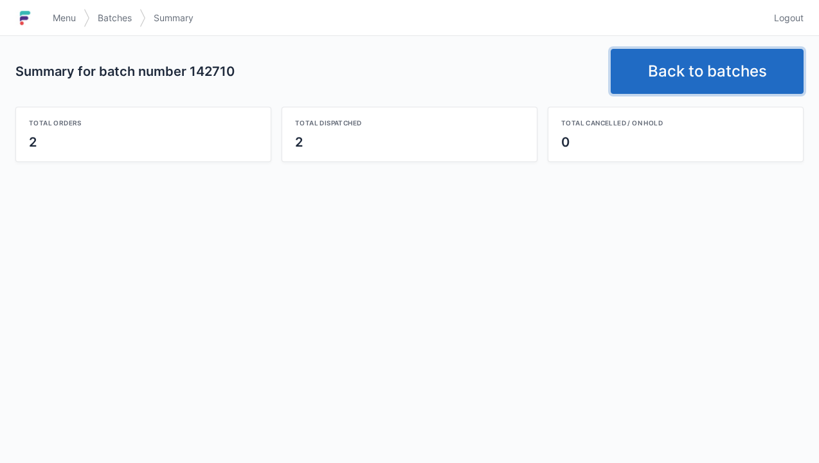
click at [702, 78] on link "Back to batches" at bounding box center [707, 71] width 193 height 45
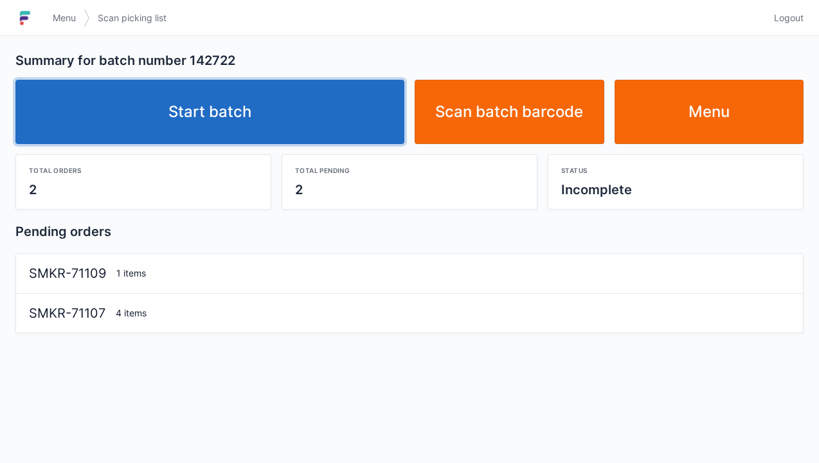
click at [235, 110] on link "Start batch" at bounding box center [209, 112] width 389 height 64
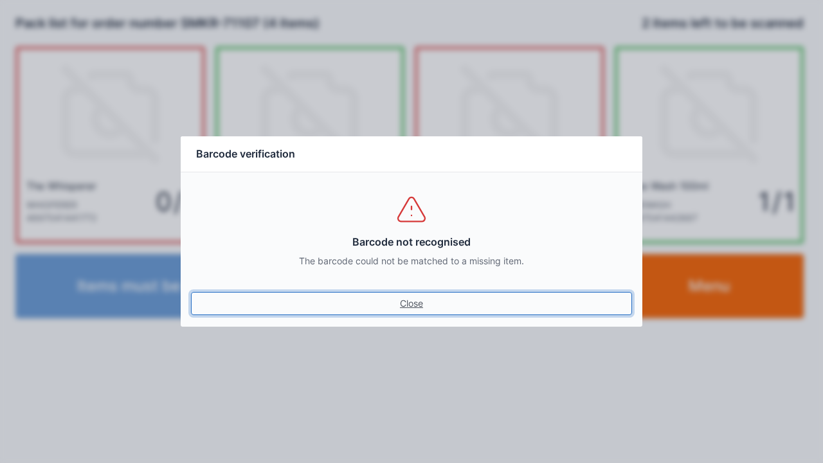
click at [418, 314] on link "Close" at bounding box center [411, 303] width 441 height 23
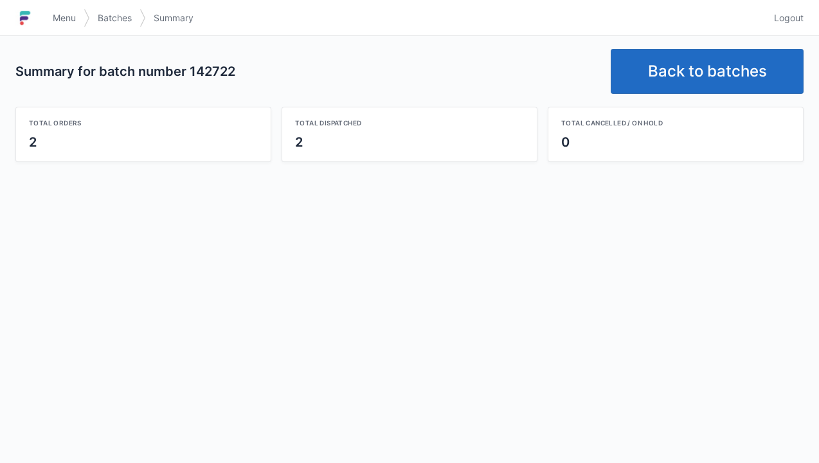
click at [686, 67] on link "Back to batches" at bounding box center [707, 71] width 193 height 45
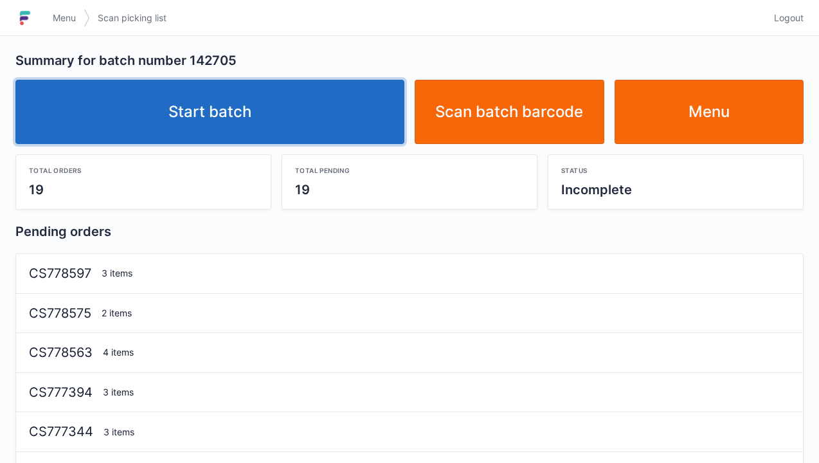
click at [235, 132] on link "Start batch" at bounding box center [209, 112] width 389 height 64
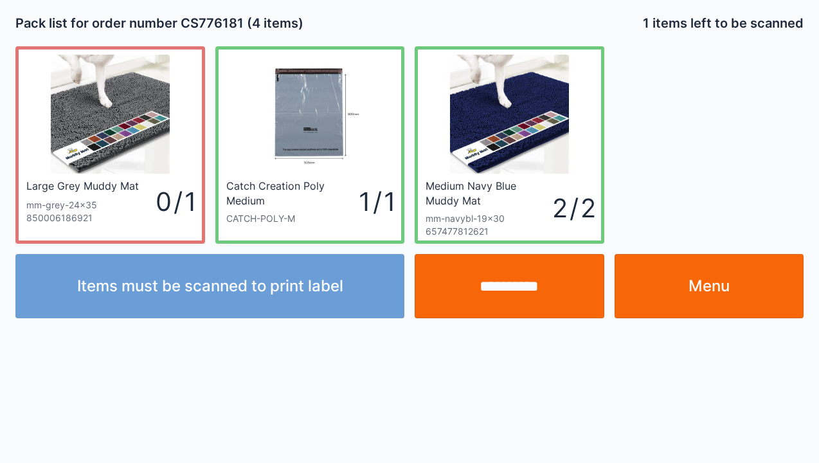
click at [492, 300] on input "**********" at bounding box center [510, 286] width 190 height 64
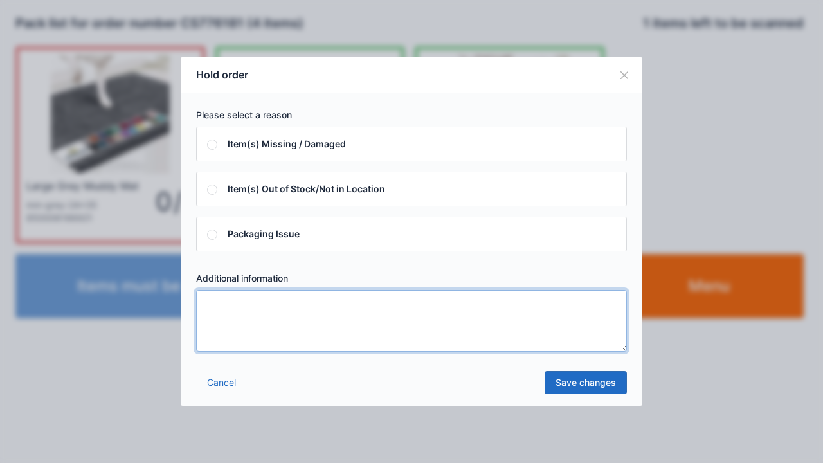
click at [219, 306] on textarea at bounding box center [411, 321] width 431 height 62
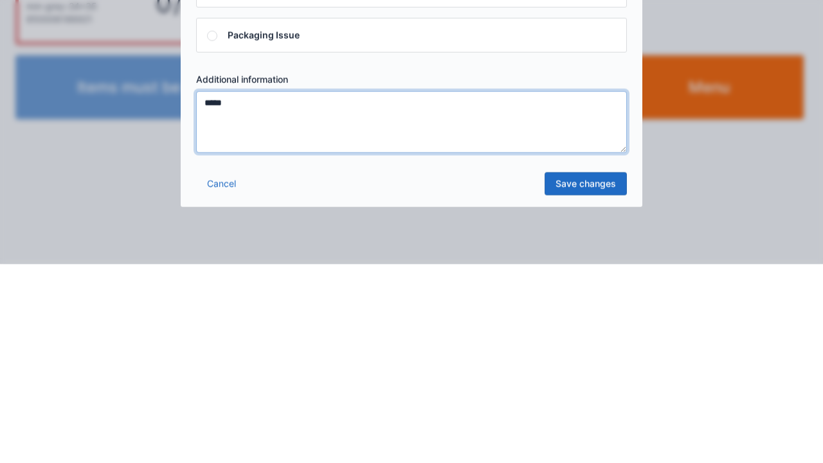
type textarea "*****"
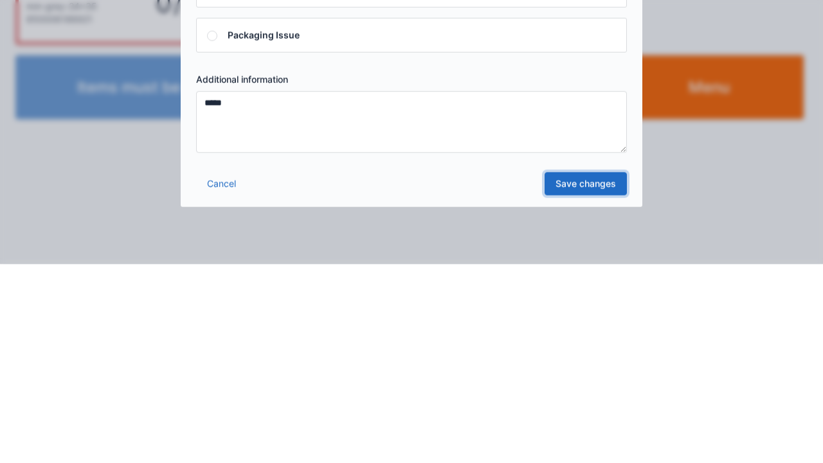
click at [587, 390] on link "Save changes" at bounding box center [585, 382] width 82 height 23
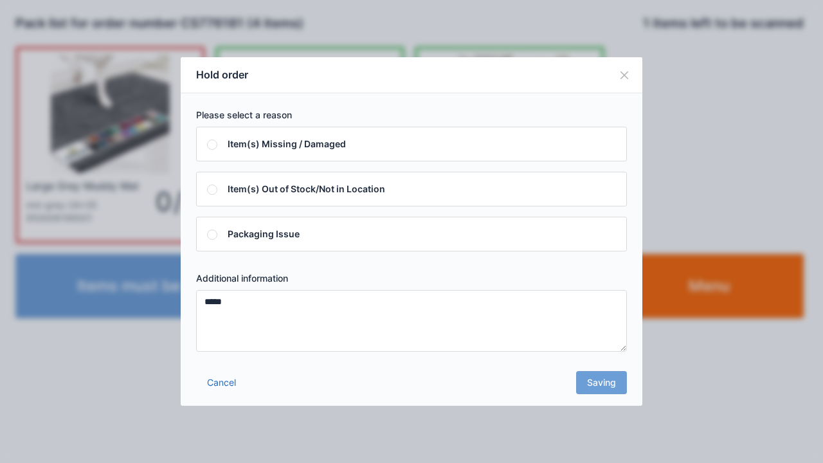
click at [605, 388] on div "Cancel Saving" at bounding box center [411, 386] width 461 height 39
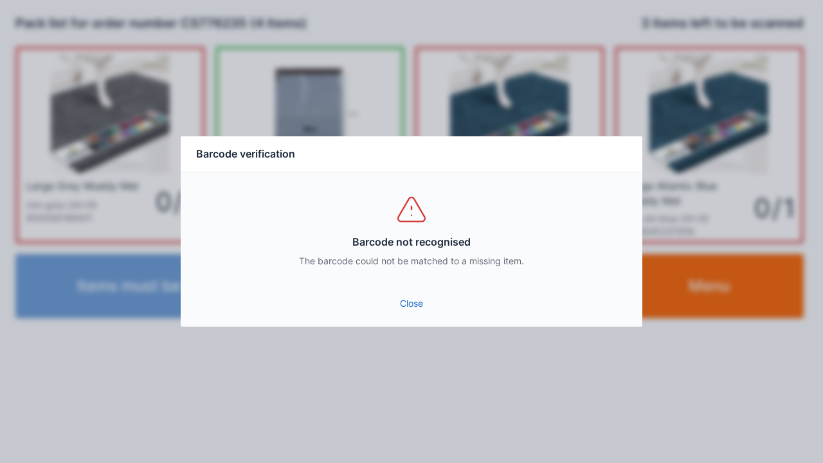
click at [409, 305] on link "Close" at bounding box center [411, 303] width 441 height 23
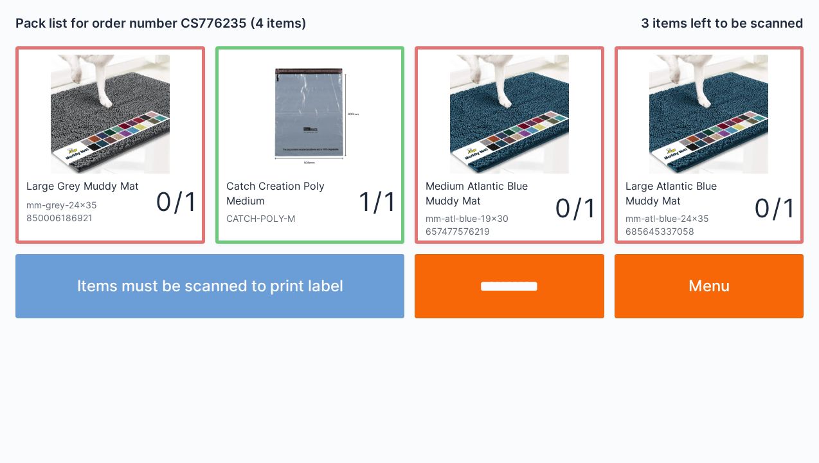
click at [717, 284] on link "Menu" at bounding box center [709, 286] width 190 height 64
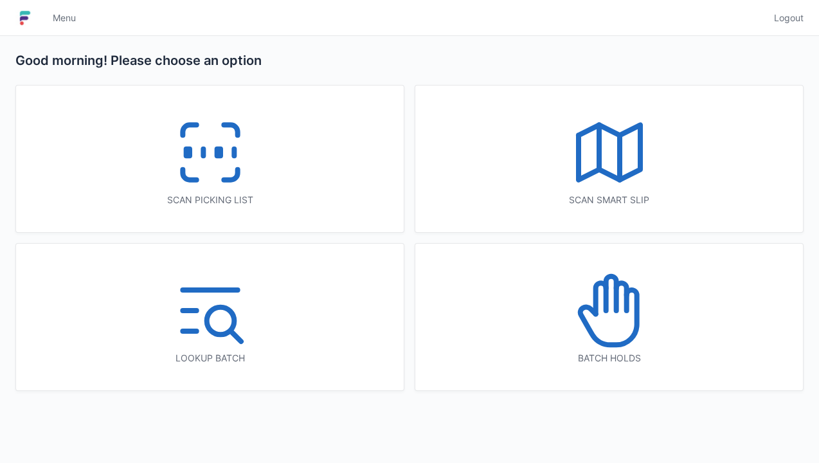
click at [234, 155] on line at bounding box center [234, 152] width 0 height 7
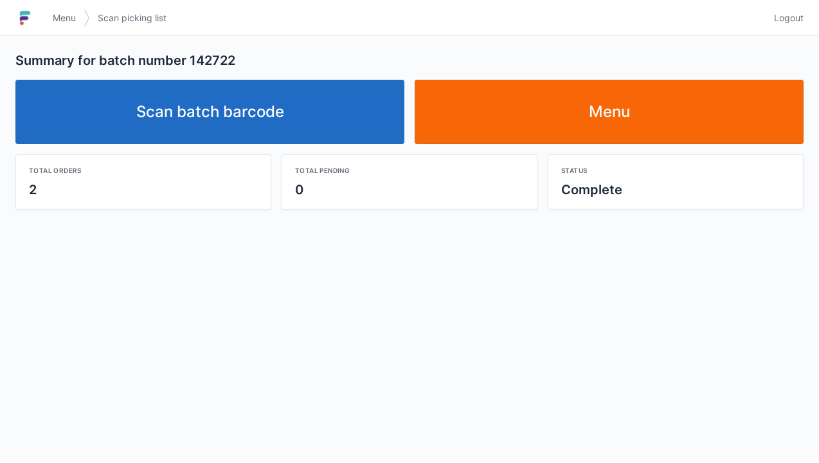
click at [216, 121] on link "Scan batch barcode" at bounding box center [209, 112] width 389 height 64
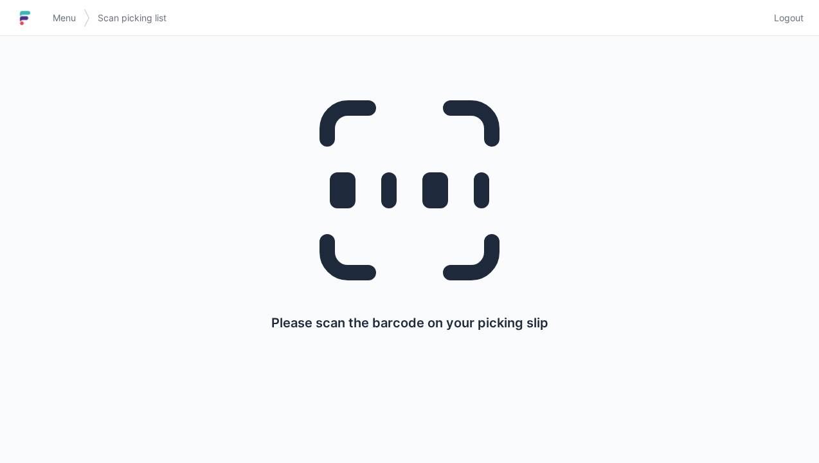
click at [66, 27] on link "Menu" at bounding box center [64, 17] width 39 height 23
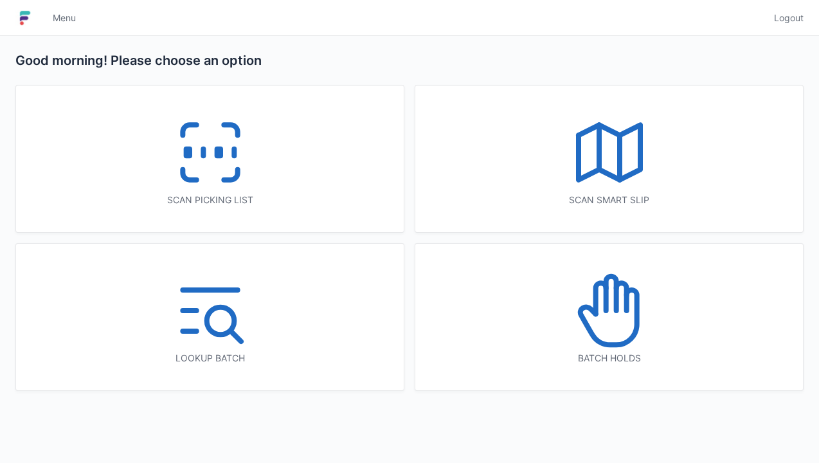
click at [228, 152] on icon at bounding box center [210, 152] width 82 height 82
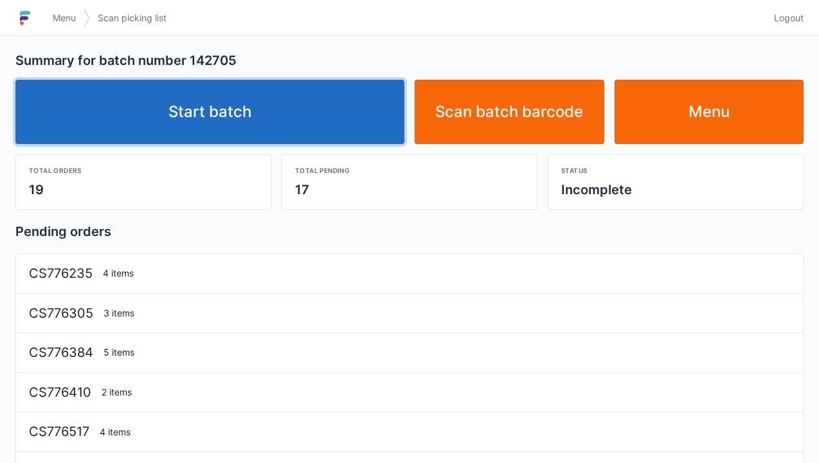
click at [245, 122] on link "Start batch" at bounding box center [209, 112] width 389 height 64
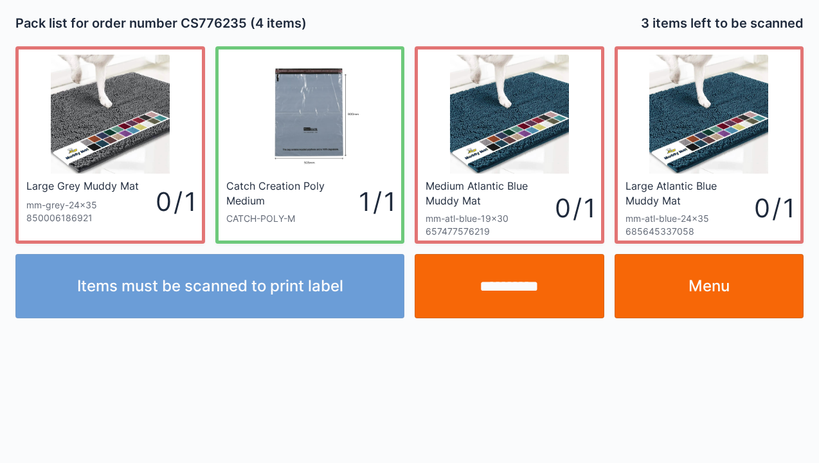
click at [711, 289] on link "Menu" at bounding box center [709, 286] width 190 height 64
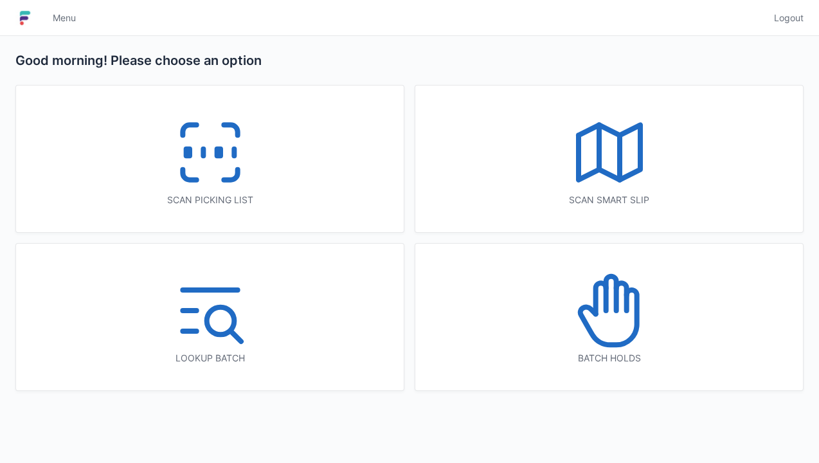
click at [230, 154] on icon at bounding box center [210, 152] width 82 height 82
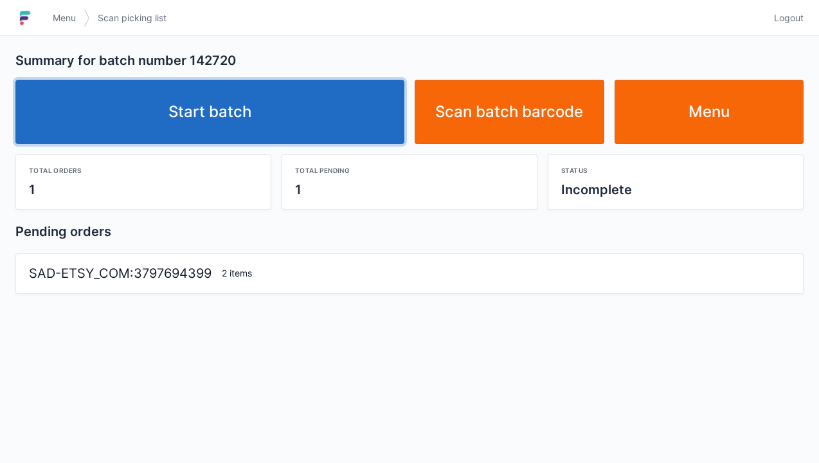
click at [198, 129] on link "Start batch" at bounding box center [209, 112] width 389 height 64
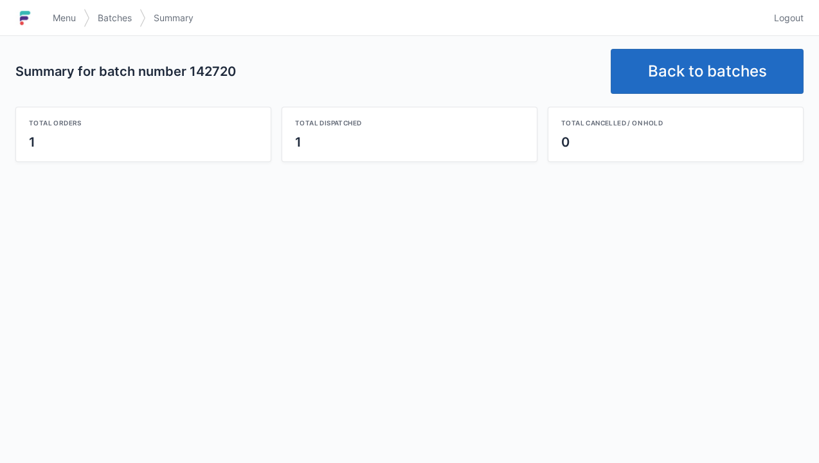
click at [73, 22] on span "Menu" at bounding box center [64, 18] width 23 height 13
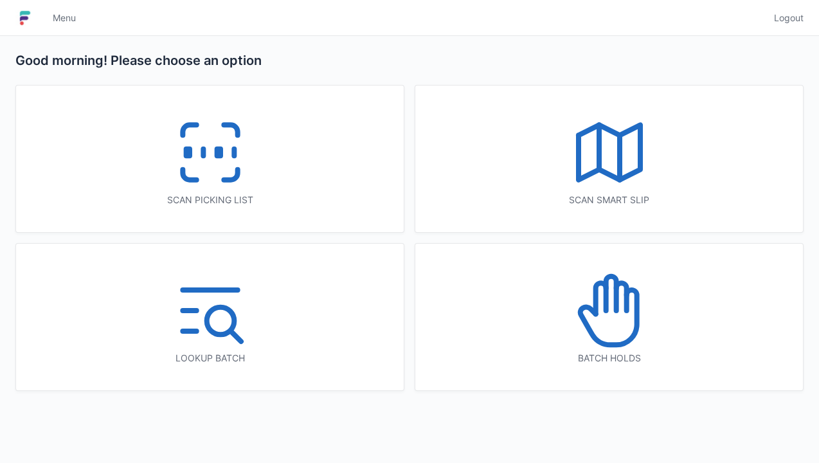
click at [206, 172] on icon at bounding box center [210, 152] width 82 height 82
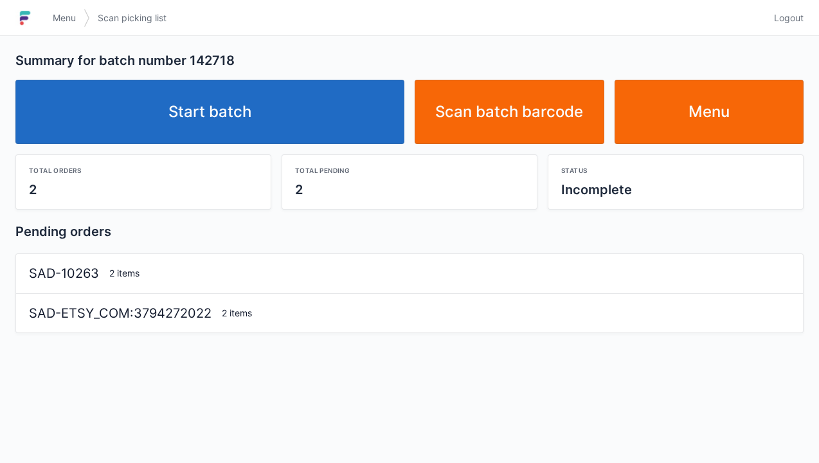
click at [213, 121] on link "Start batch" at bounding box center [209, 112] width 389 height 64
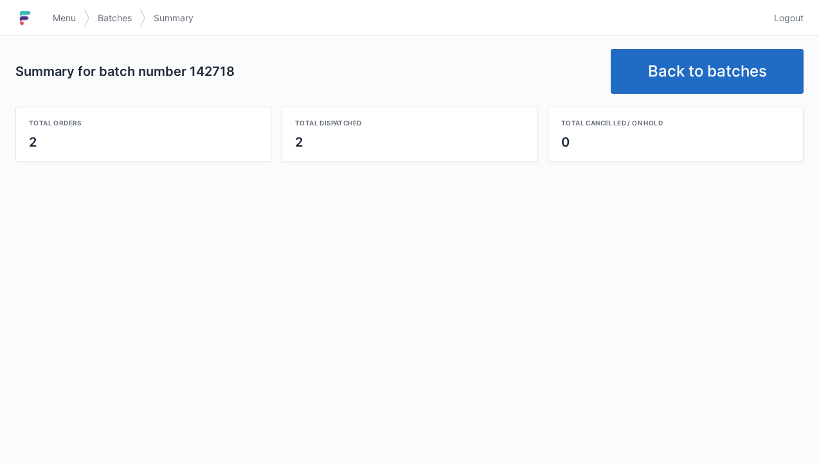
click at [686, 61] on link "Back to batches" at bounding box center [707, 71] width 193 height 45
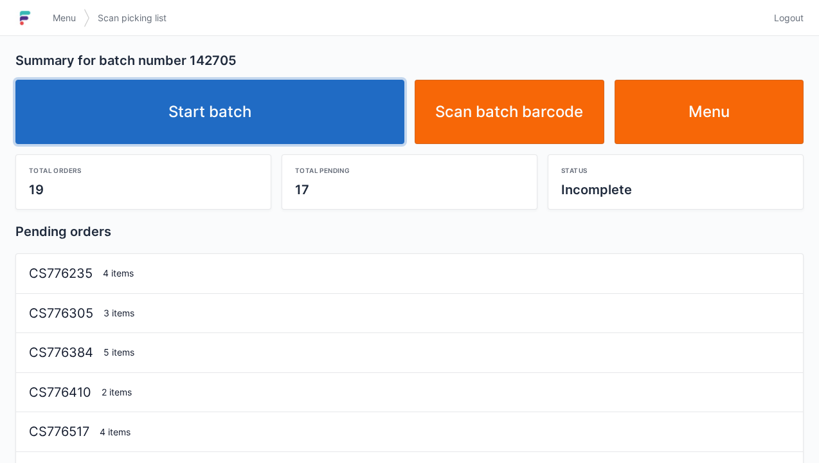
click at [226, 107] on link "Start batch" at bounding box center [209, 112] width 389 height 64
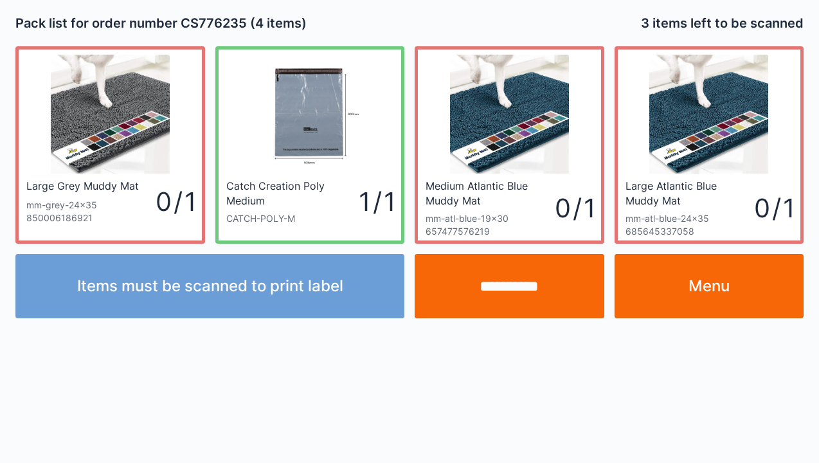
click at [701, 294] on link "Menu" at bounding box center [709, 286] width 190 height 64
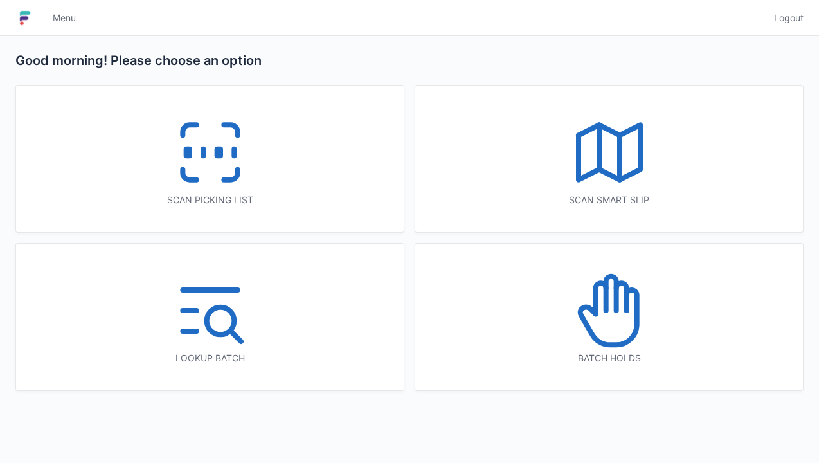
click at [619, 325] on icon at bounding box center [609, 310] width 82 height 82
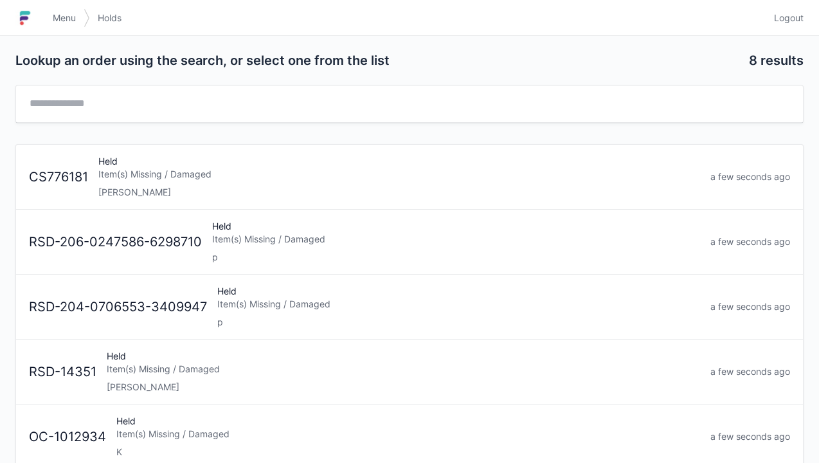
click at [135, 193] on div "Elena" at bounding box center [399, 192] width 602 height 13
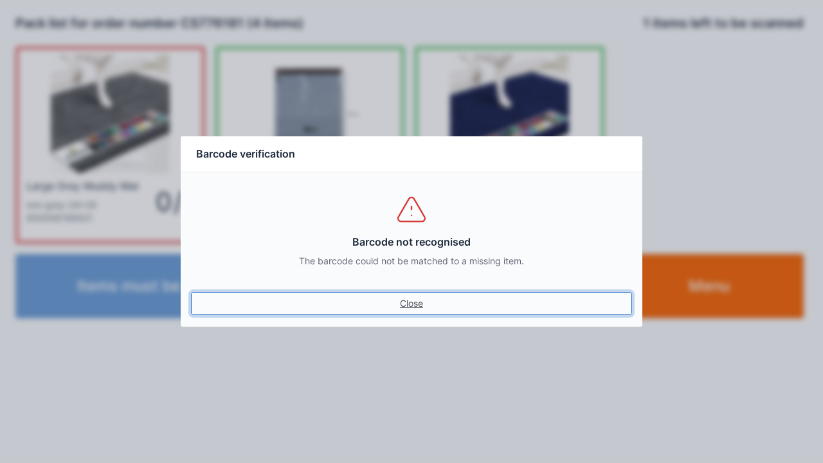
click at [409, 310] on link "Close" at bounding box center [411, 303] width 441 height 23
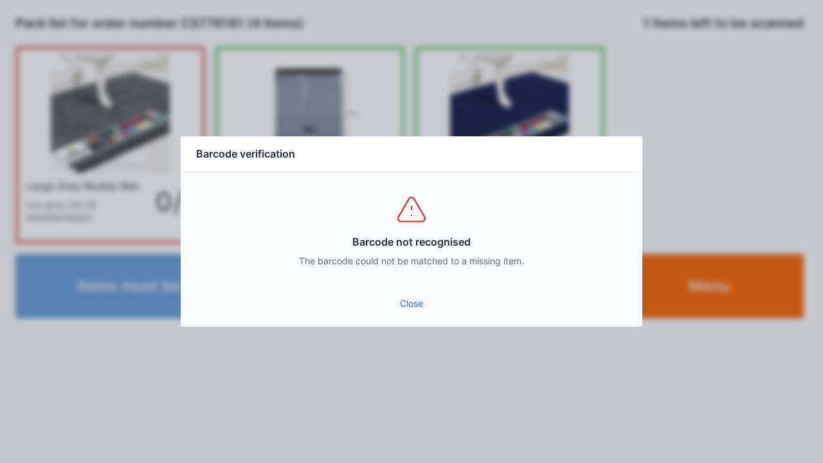
click at [408, 312] on link "Close" at bounding box center [411, 303] width 441 height 23
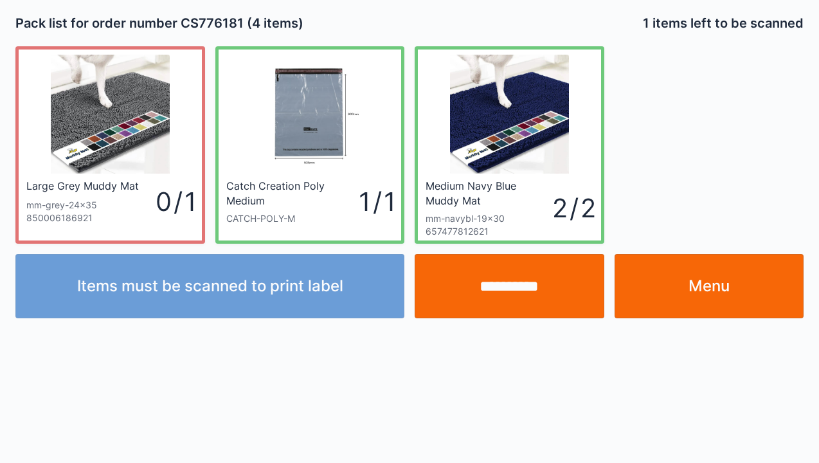
click at [111, 227] on div "Large Grey Muddy Mat mm-grey-24x35 850006186921 0 / 1" at bounding box center [110, 210] width 183 height 62
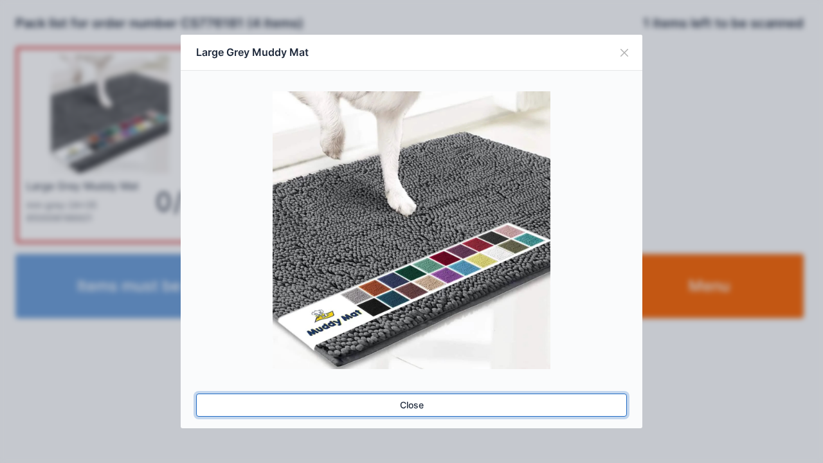
click at [397, 415] on link "Close" at bounding box center [411, 404] width 431 height 23
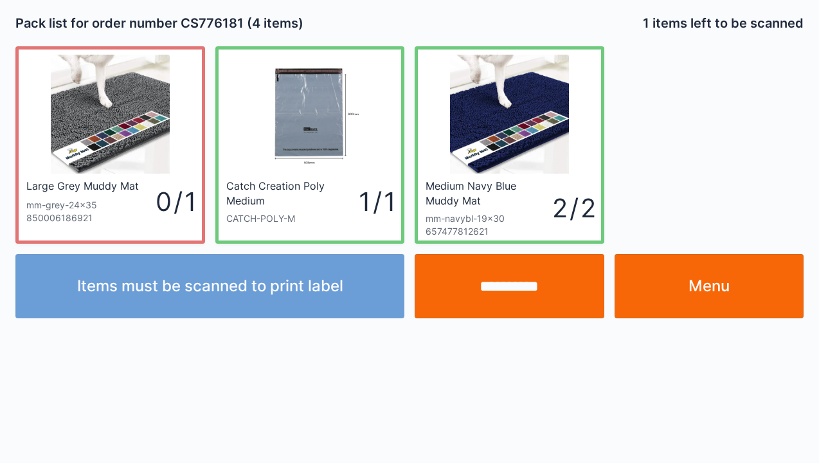
click at [708, 293] on link "Menu" at bounding box center [709, 286] width 190 height 64
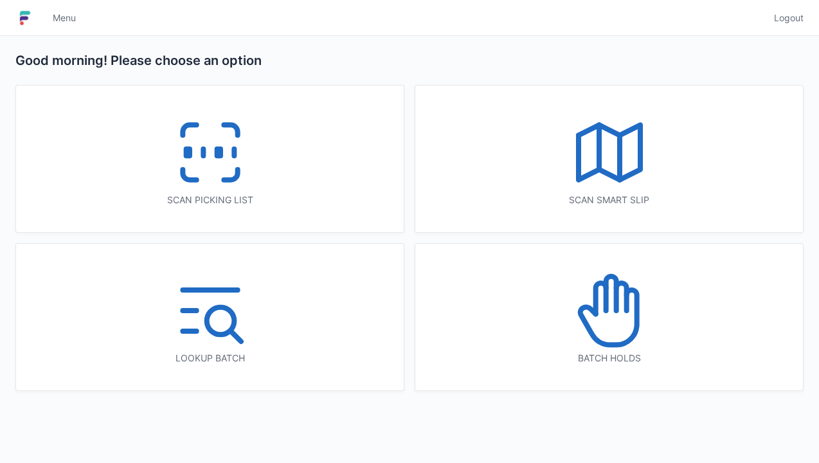
click at [213, 166] on icon at bounding box center [210, 152] width 82 height 82
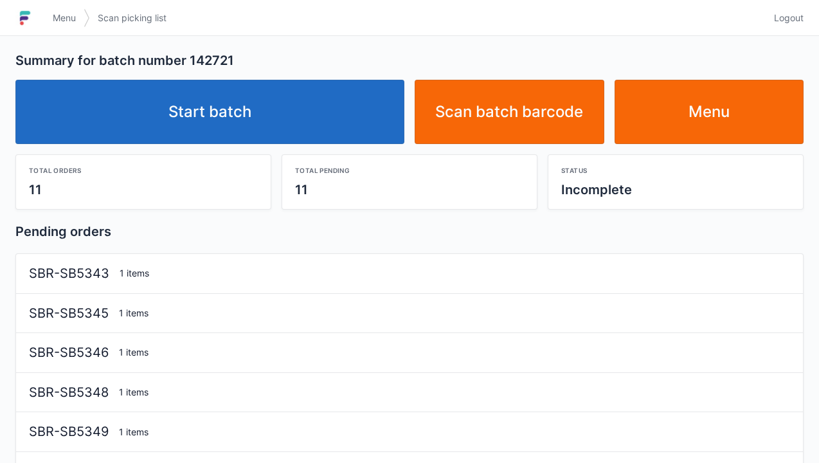
click at [246, 118] on link "Start batch" at bounding box center [209, 112] width 389 height 64
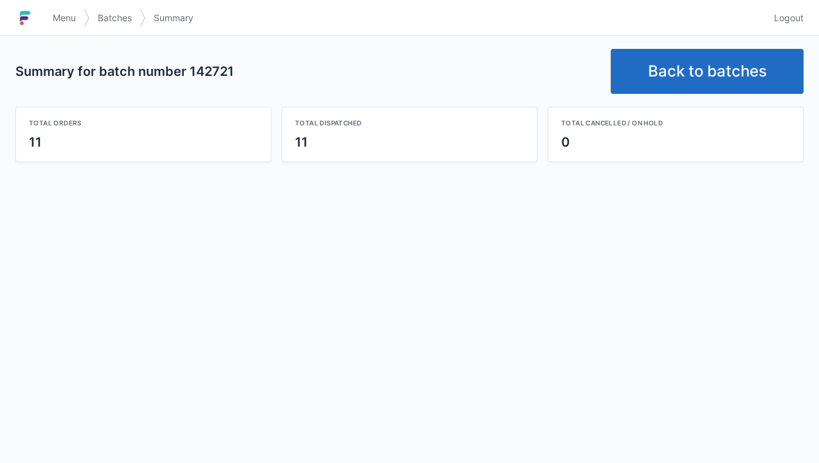
click at [695, 69] on link "Back to batches" at bounding box center [707, 71] width 193 height 45
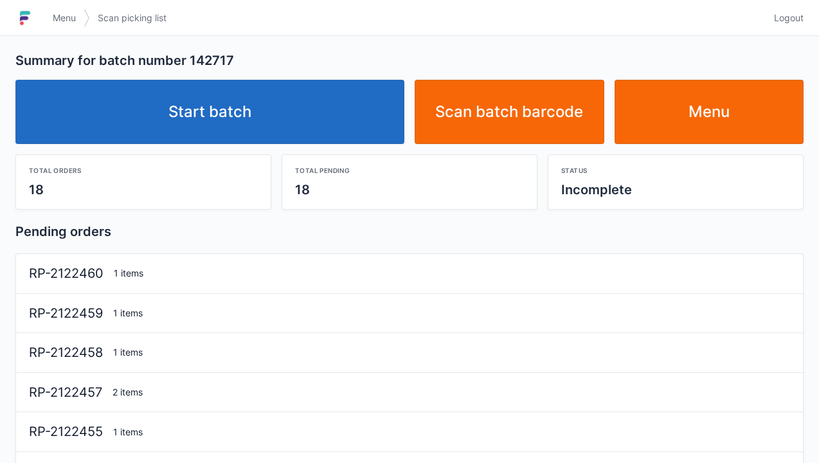
click at [242, 117] on link "Start batch" at bounding box center [209, 112] width 389 height 64
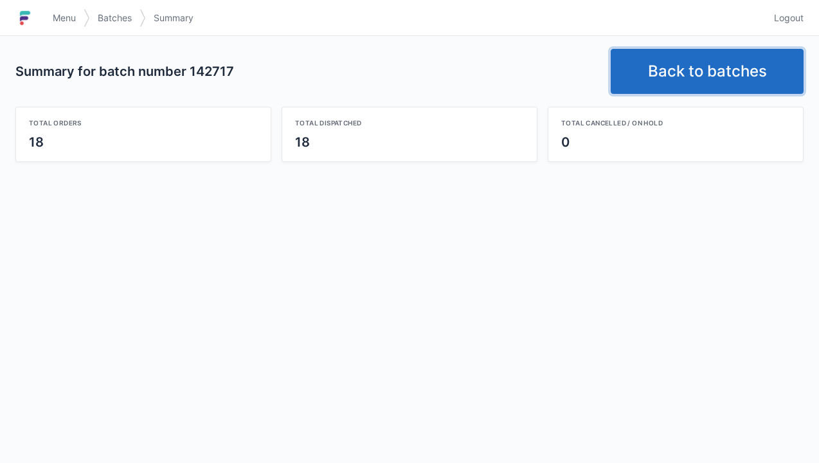
click at [683, 62] on link "Back to batches" at bounding box center [707, 71] width 193 height 45
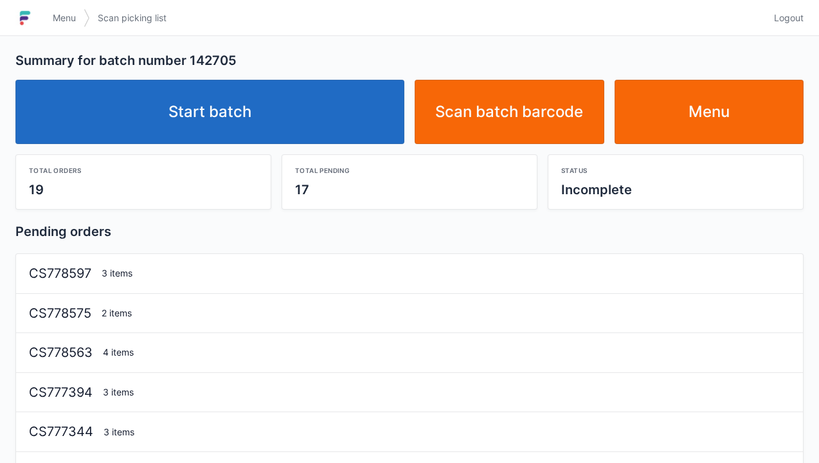
click at [235, 121] on link "Start batch" at bounding box center [209, 112] width 389 height 64
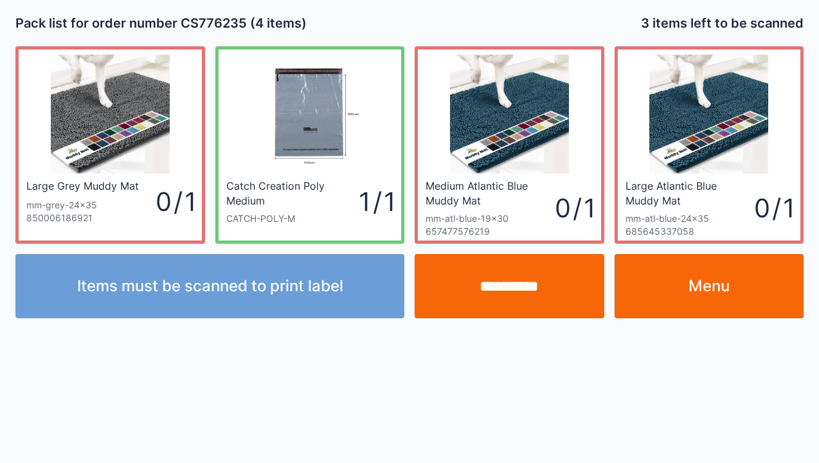
click at [676, 400] on div "**********" at bounding box center [409, 231] width 819 height 463
click at [682, 382] on div "**********" at bounding box center [409, 231] width 819 height 463
click at [718, 292] on link "Menu" at bounding box center [709, 286] width 190 height 64
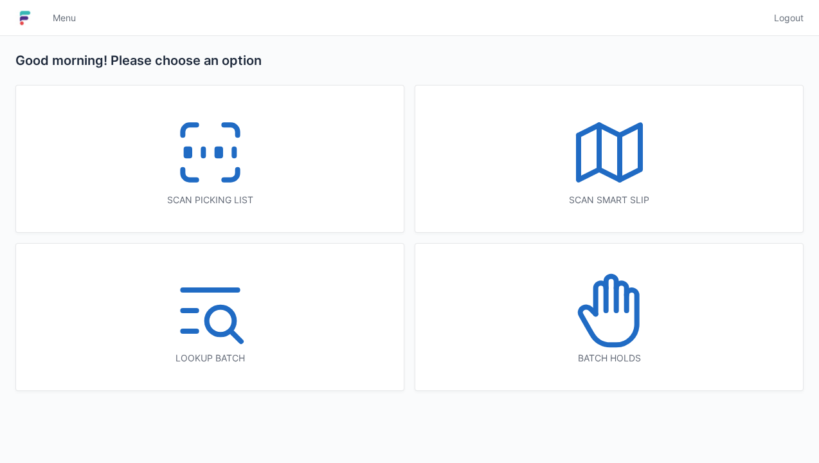
click at [608, 326] on icon at bounding box center [609, 310] width 82 height 82
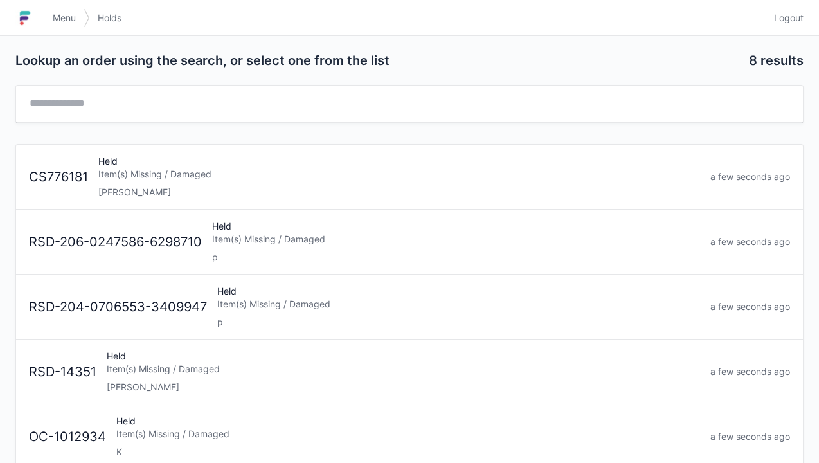
click at [130, 184] on div "Held Item(s) Missing / Damaged Elena" at bounding box center [399, 177] width 612 height 44
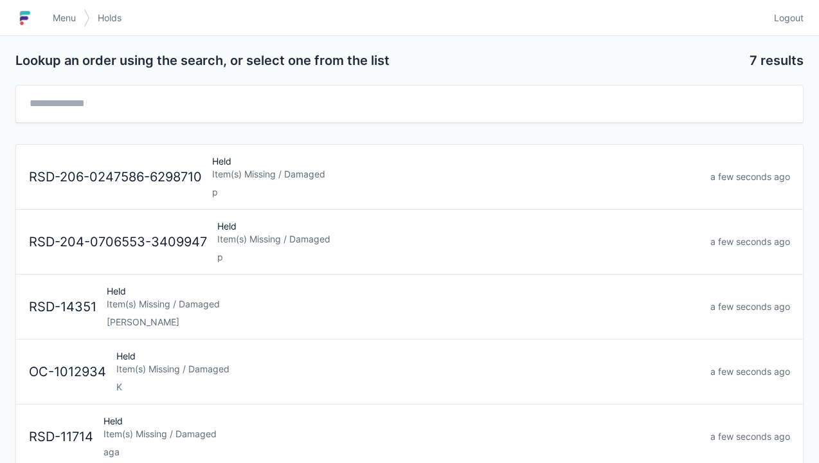
click at [60, 19] on span "Menu" at bounding box center [64, 18] width 23 height 13
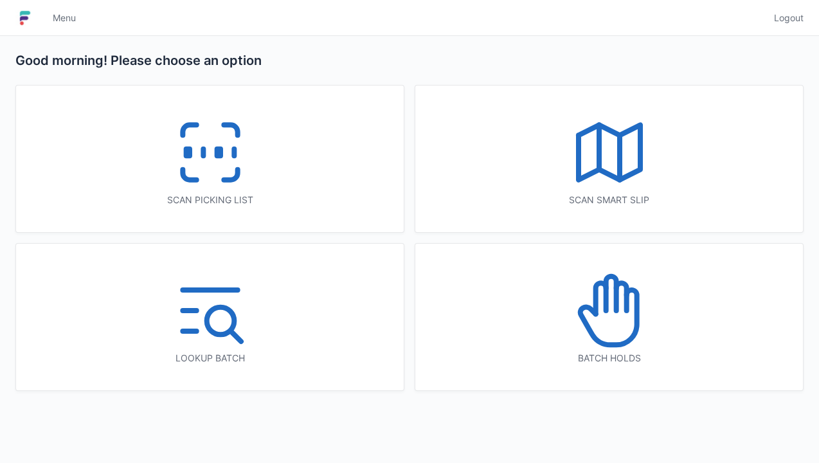
click at [222, 157] on icon at bounding box center [210, 152] width 82 height 82
